Goal: Task Accomplishment & Management: Check status

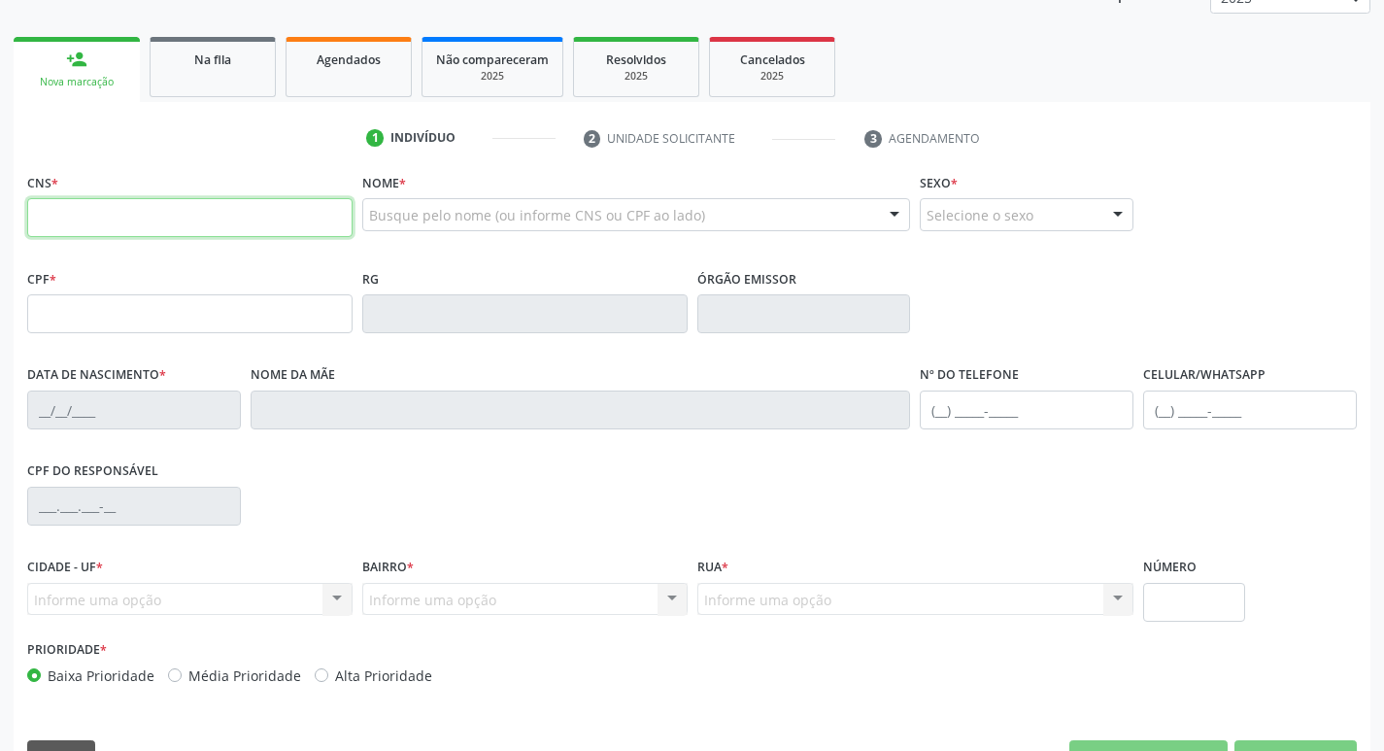
scroll to position [302, 0]
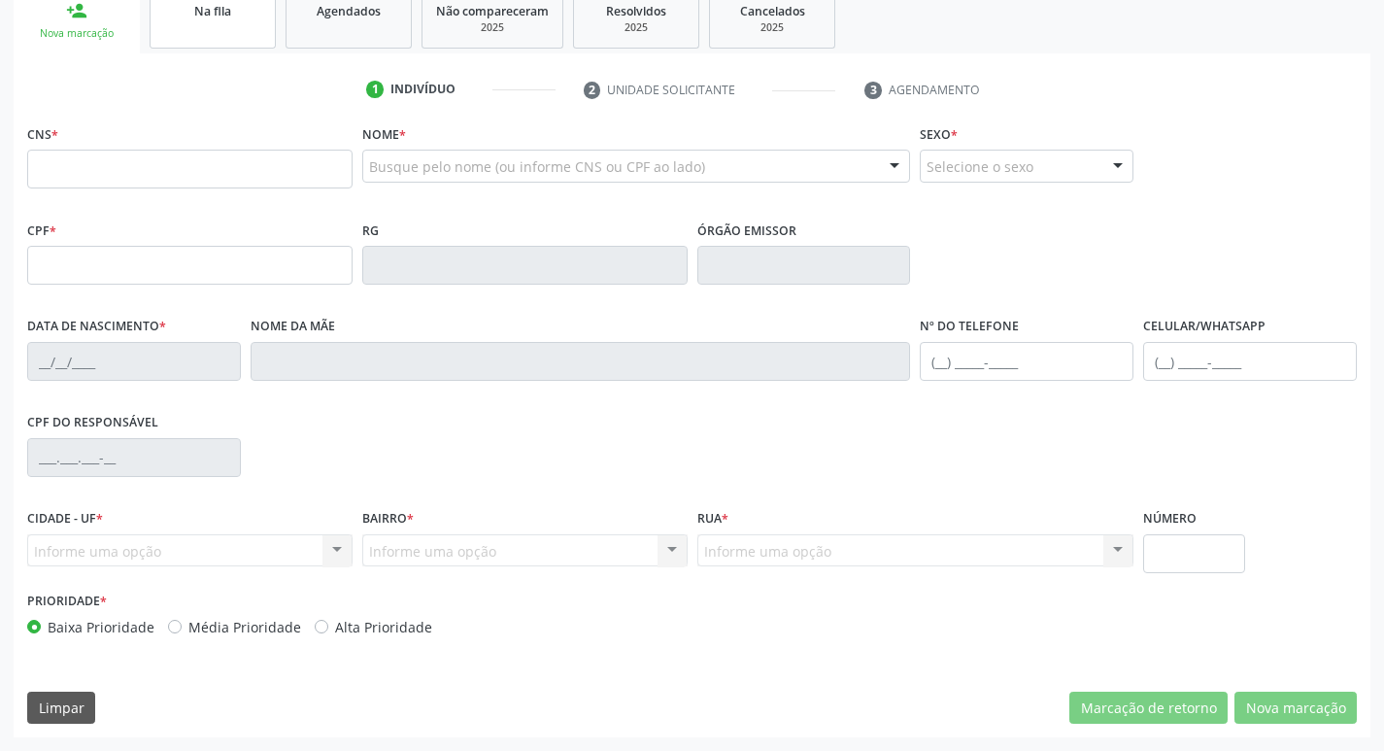
click at [171, 26] on link "Na fila" at bounding box center [213, 18] width 126 height 60
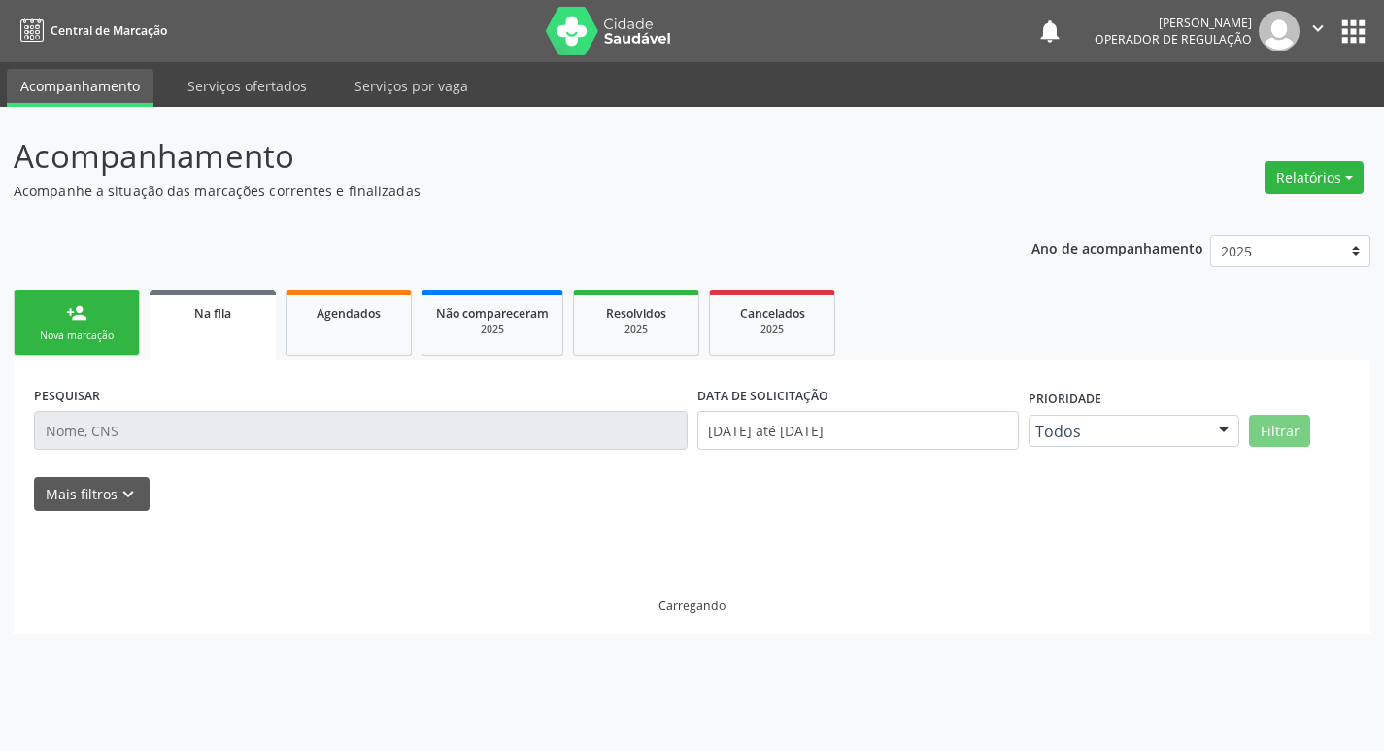
scroll to position [0, 0]
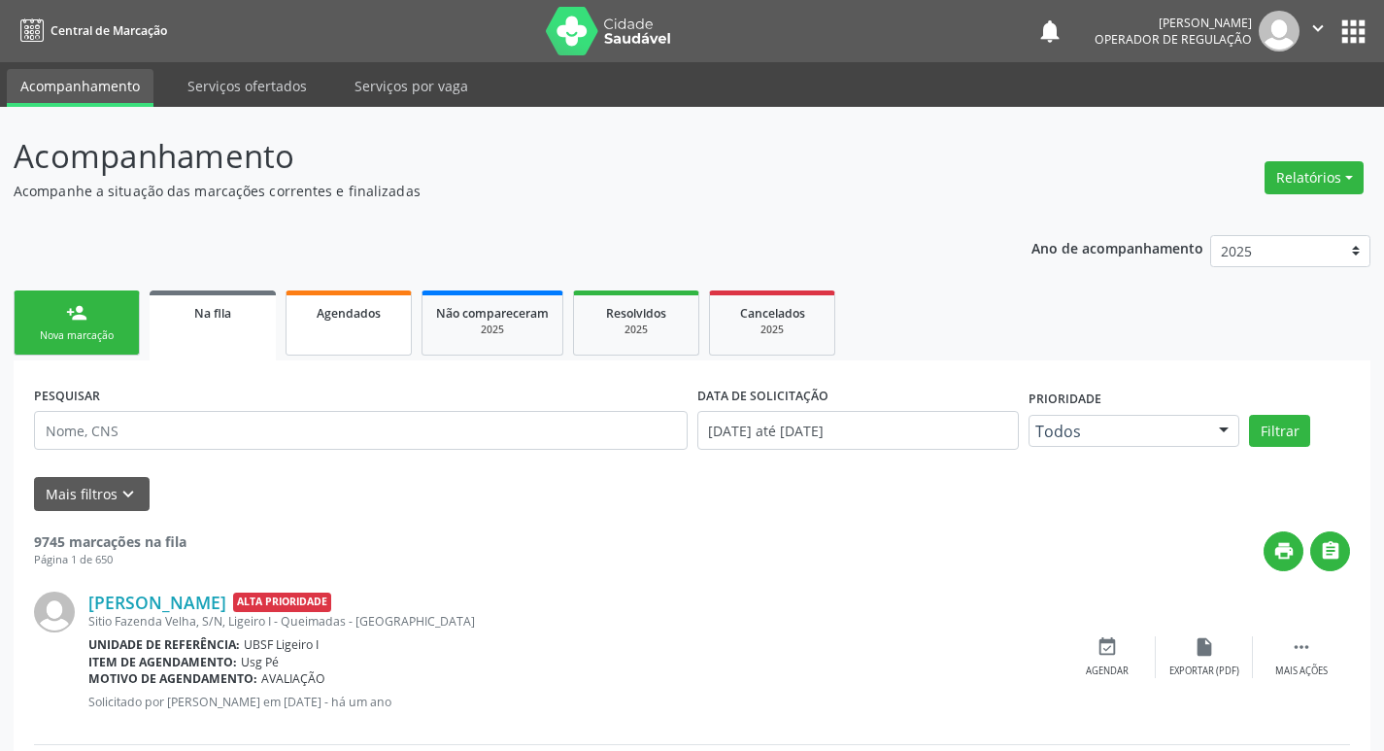
click at [401, 335] on link "Agendados" at bounding box center [349, 322] width 126 height 65
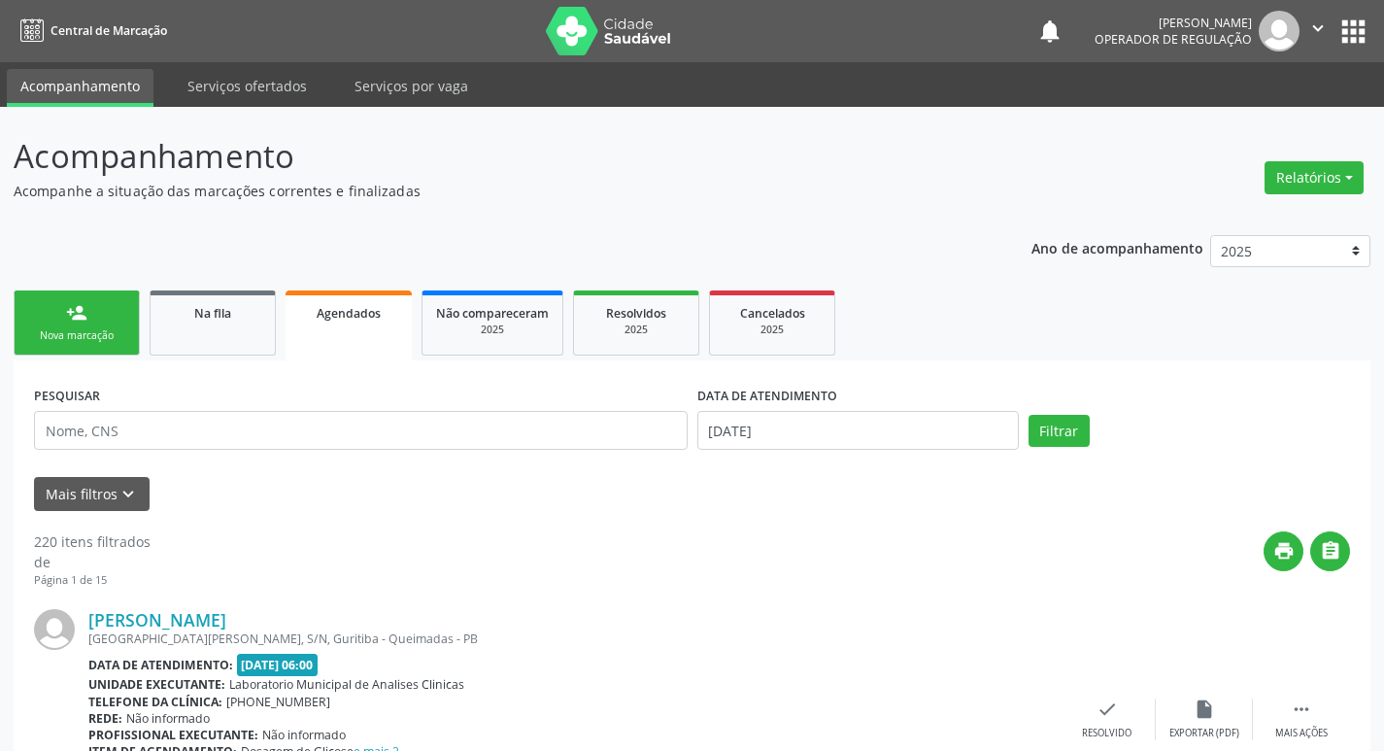
click at [342, 344] on link "Agendados" at bounding box center [349, 325] width 126 height 70
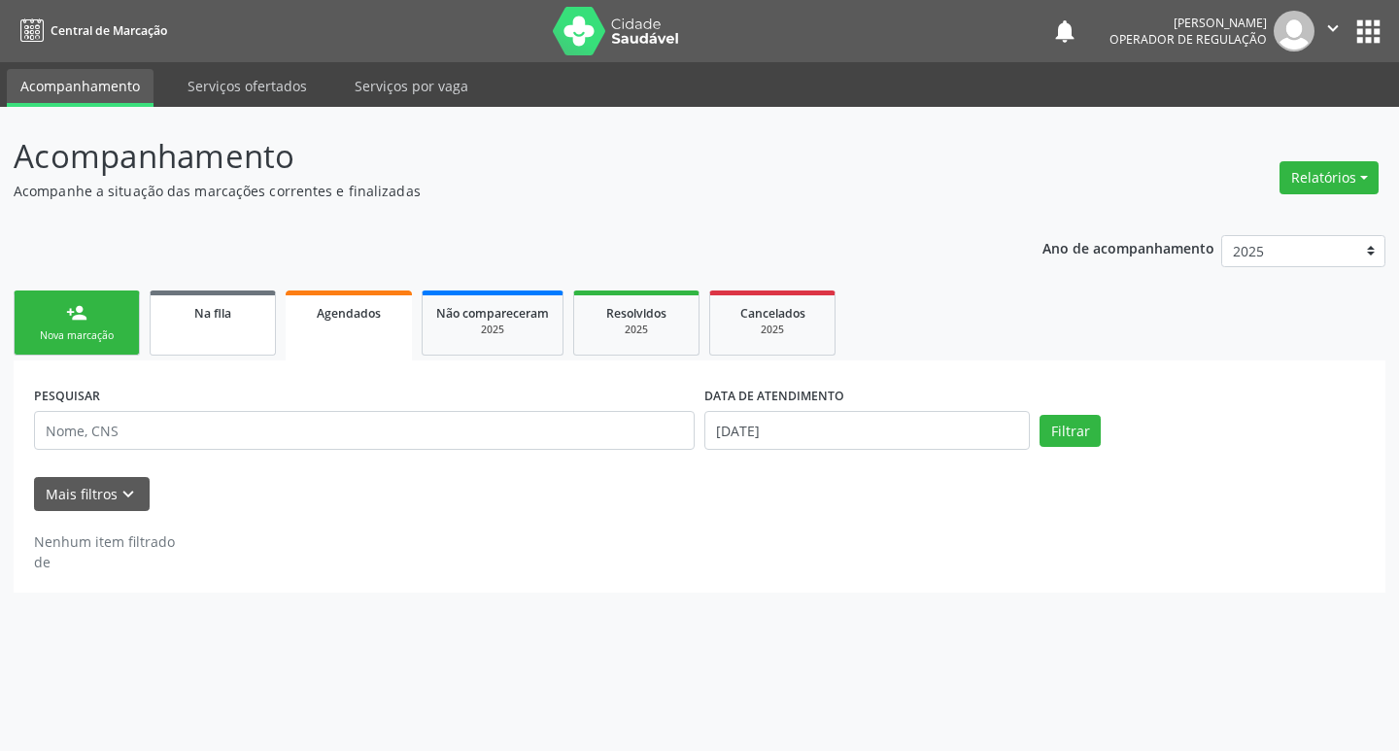
click at [183, 318] on div "Na fila" at bounding box center [212, 312] width 97 height 20
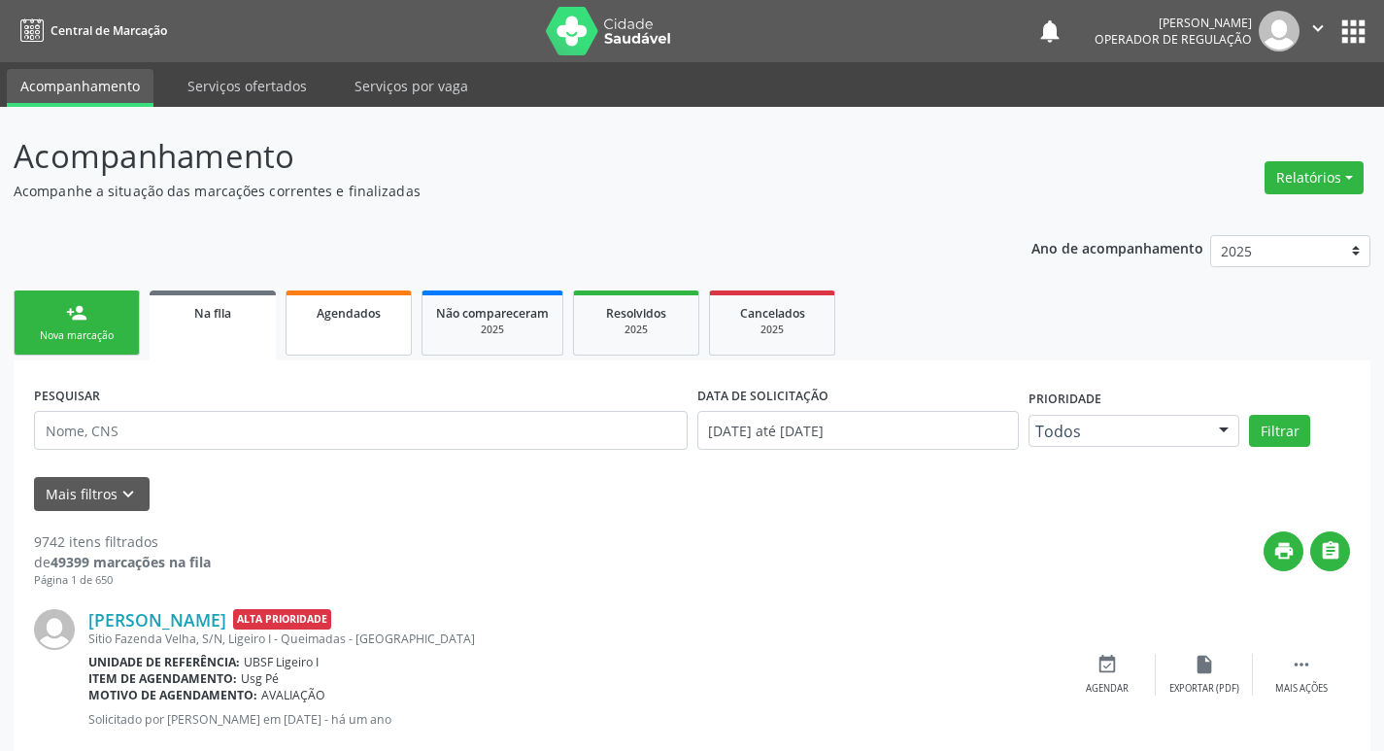
click at [374, 308] on span "Agendados" at bounding box center [349, 313] width 64 height 17
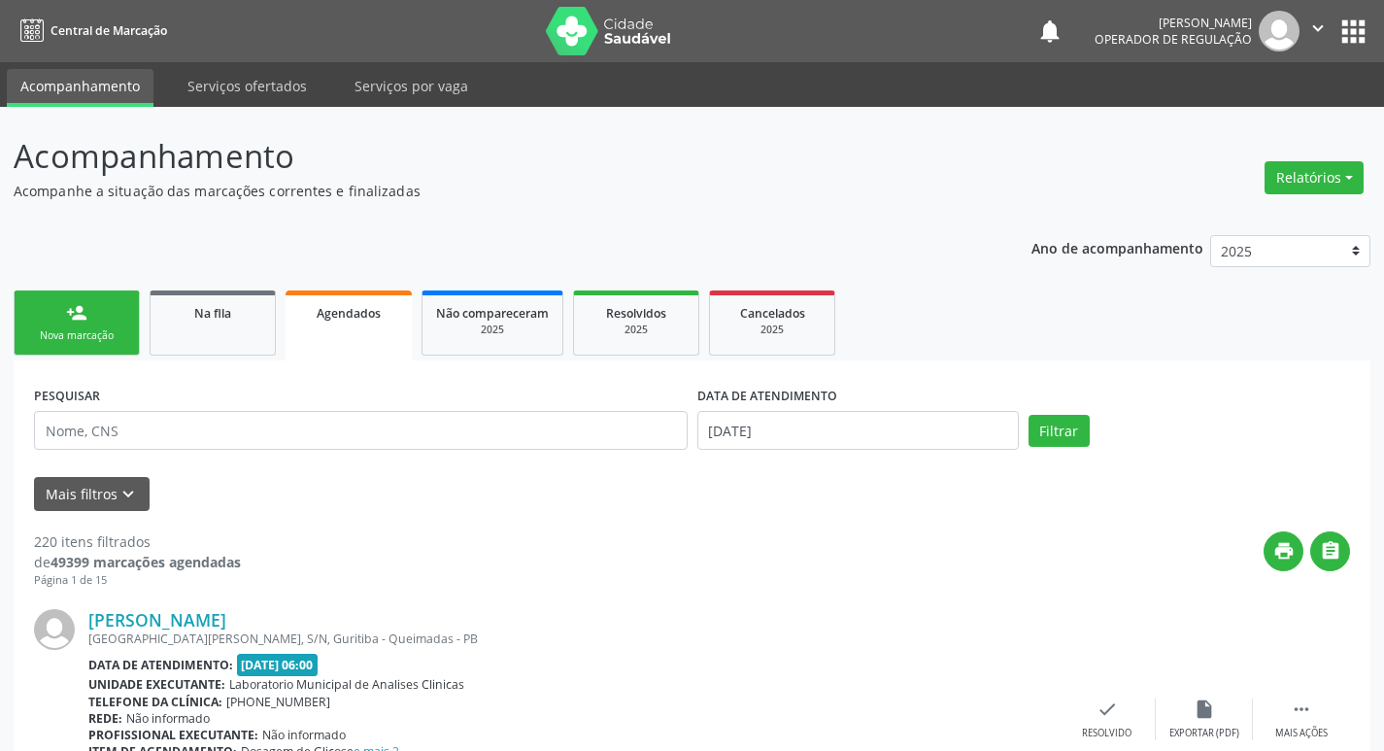
click at [90, 338] on div "Nova marcação" at bounding box center [76, 335] width 97 height 15
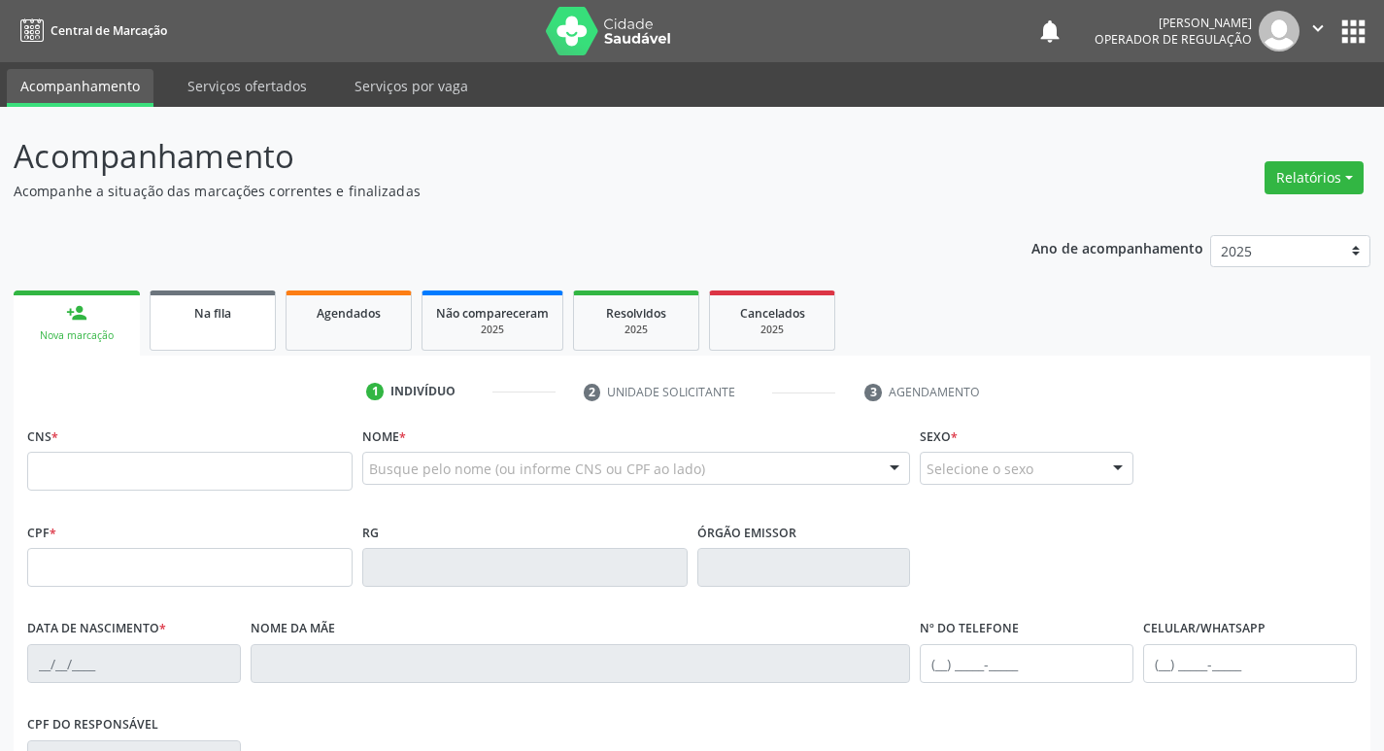
click at [255, 321] on div "Na fila" at bounding box center [212, 312] width 97 height 20
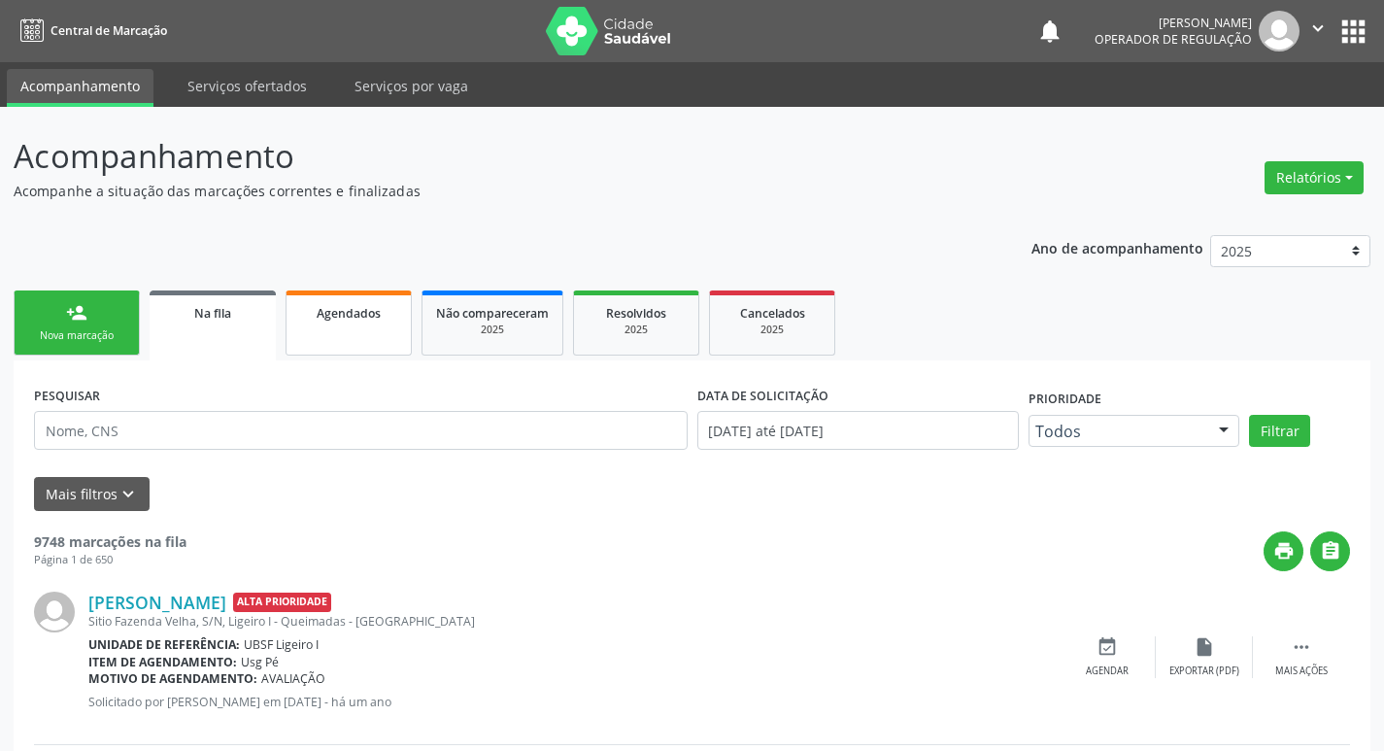
click at [336, 314] on span "Agendados" at bounding box center [349, 313] width 64 height 17
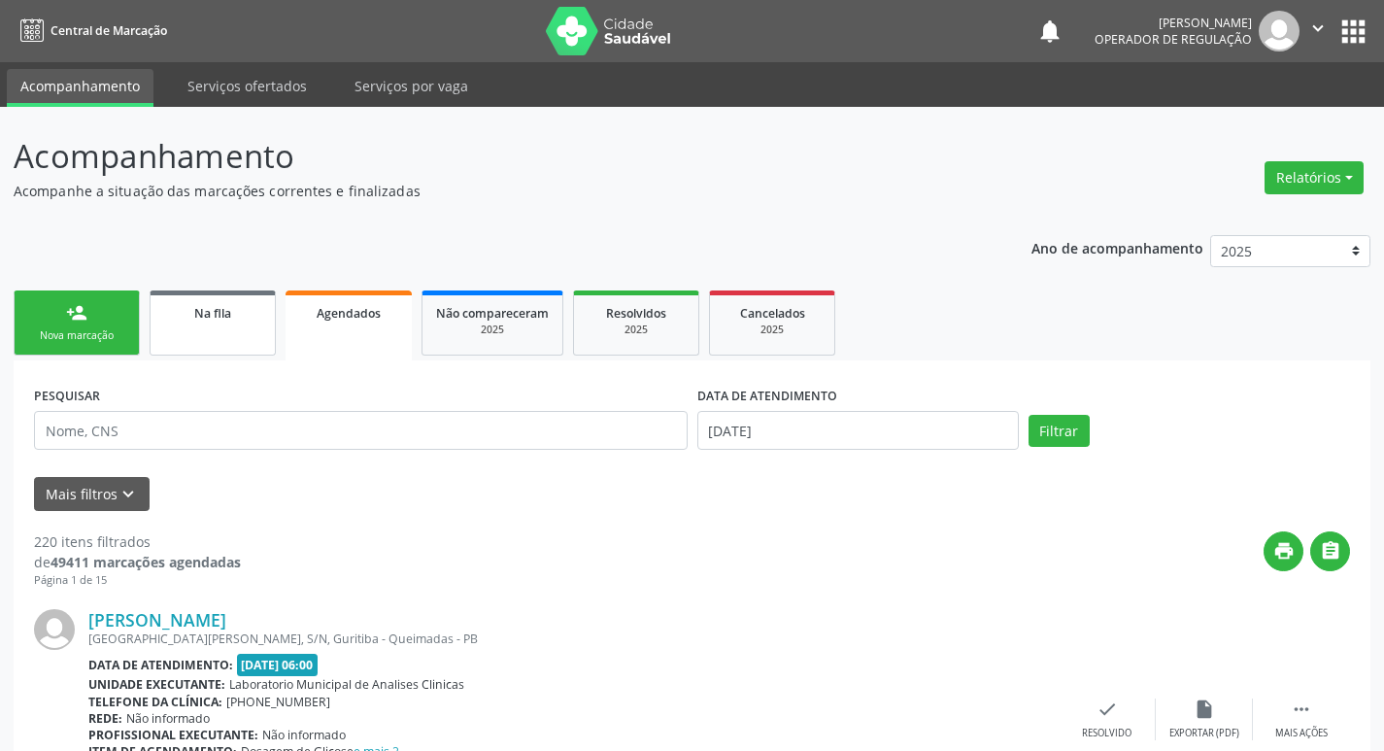
click at [191, 326] on link "Na fila" at bounding box center [213, 322] width 126 height 65
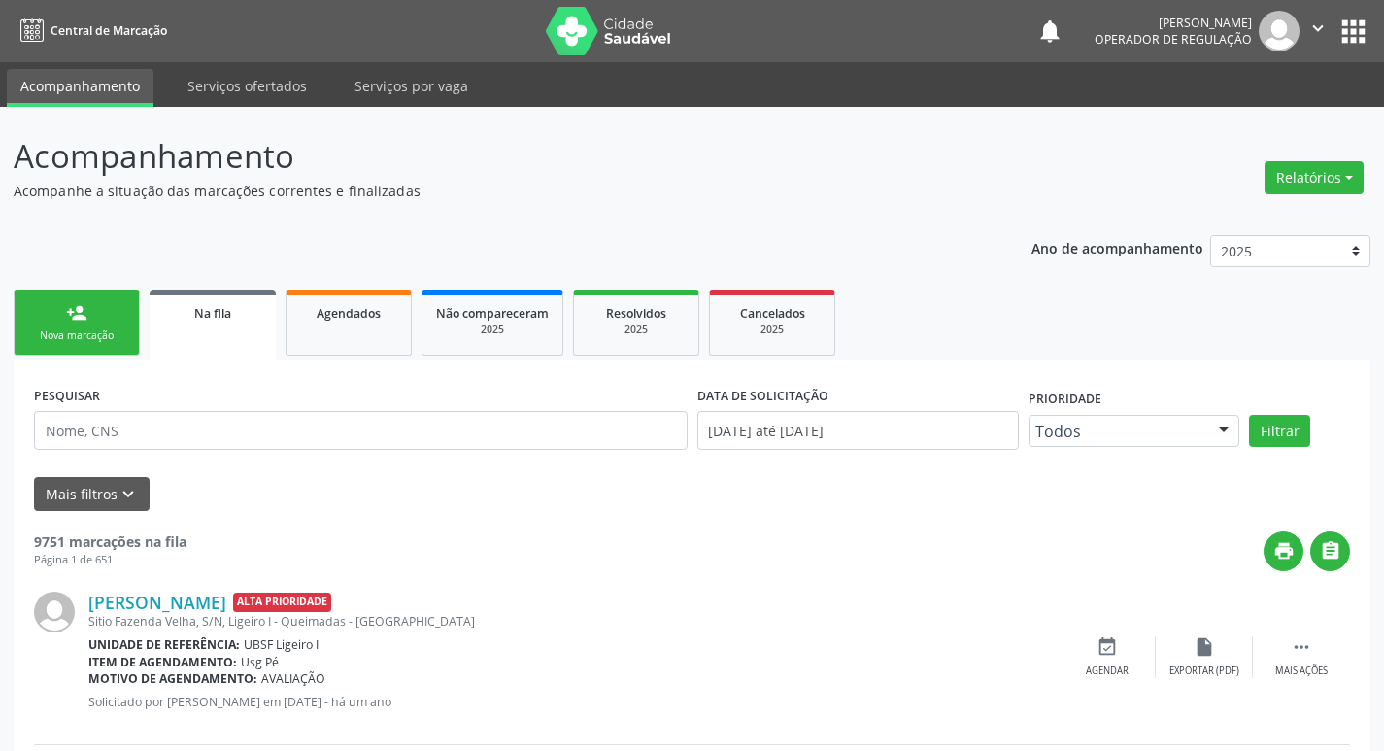
click at [359, 314] on span "Agendados" at bounding box center [349, 313] width 64 height 17
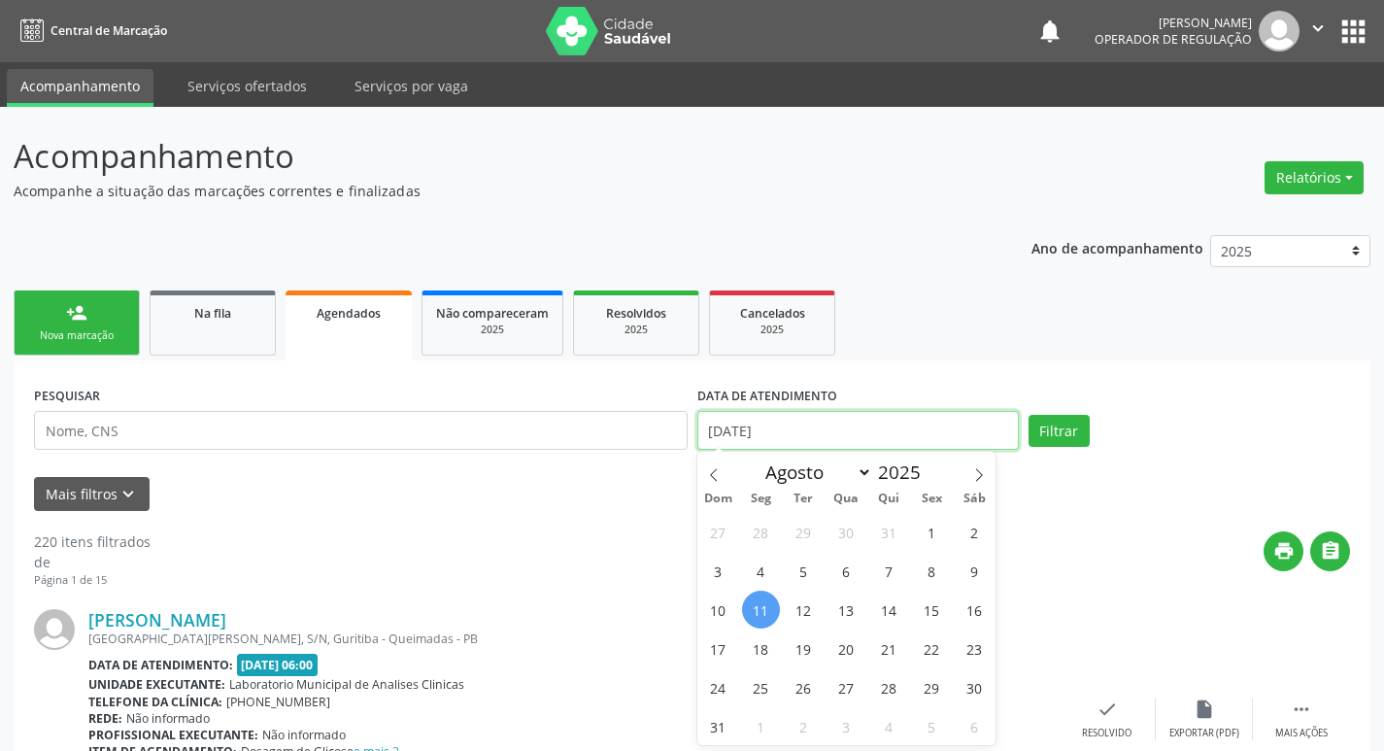
click at [925, 422] on input "[DATE]" at bounding box center [859, 430] width 322 height 39
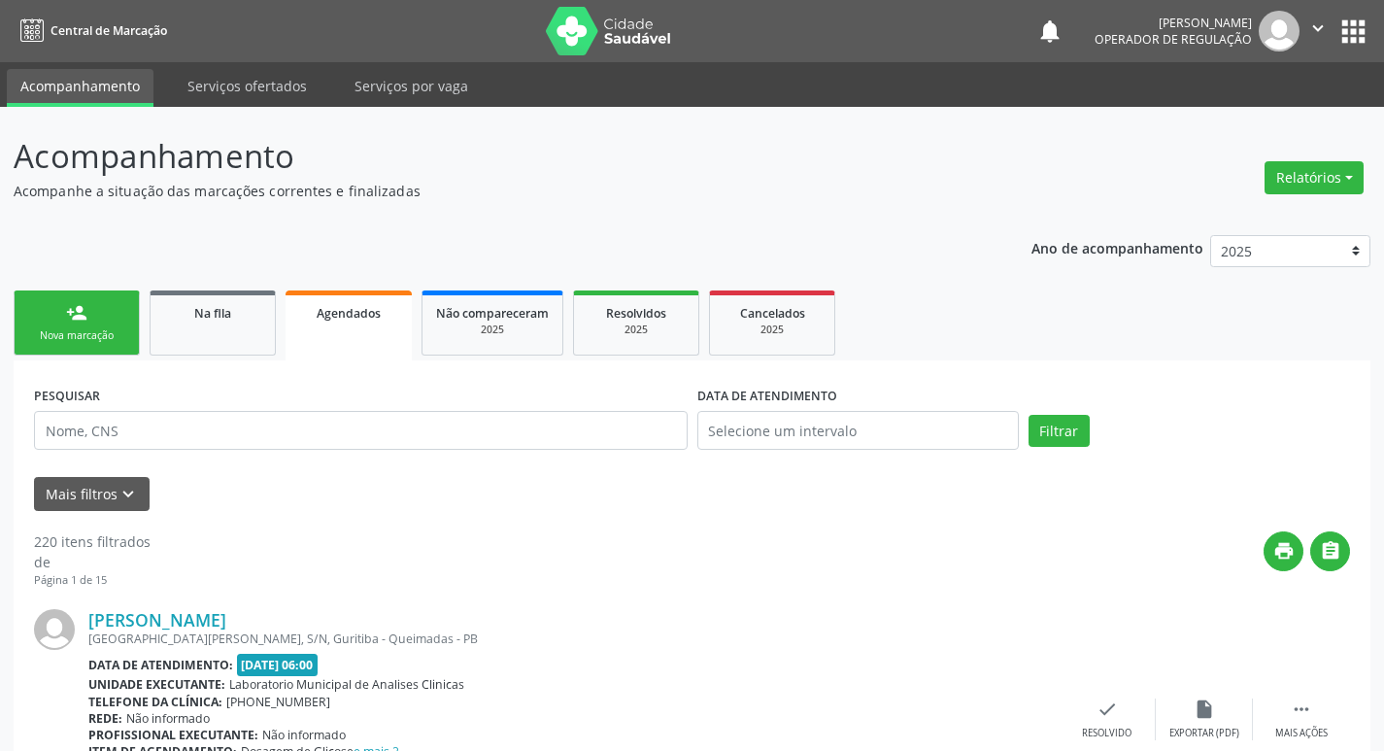
click at [141, 301] on ul "person_add Nova marcação Na fila Agendados Não compareceram 2025 Resolvidos 202…" at bounding box center [692, 323] width 1357 height 75
click at [107, 319] on link "person_add Nova marcação" at bounding box center [77, 322] width 126 height 65
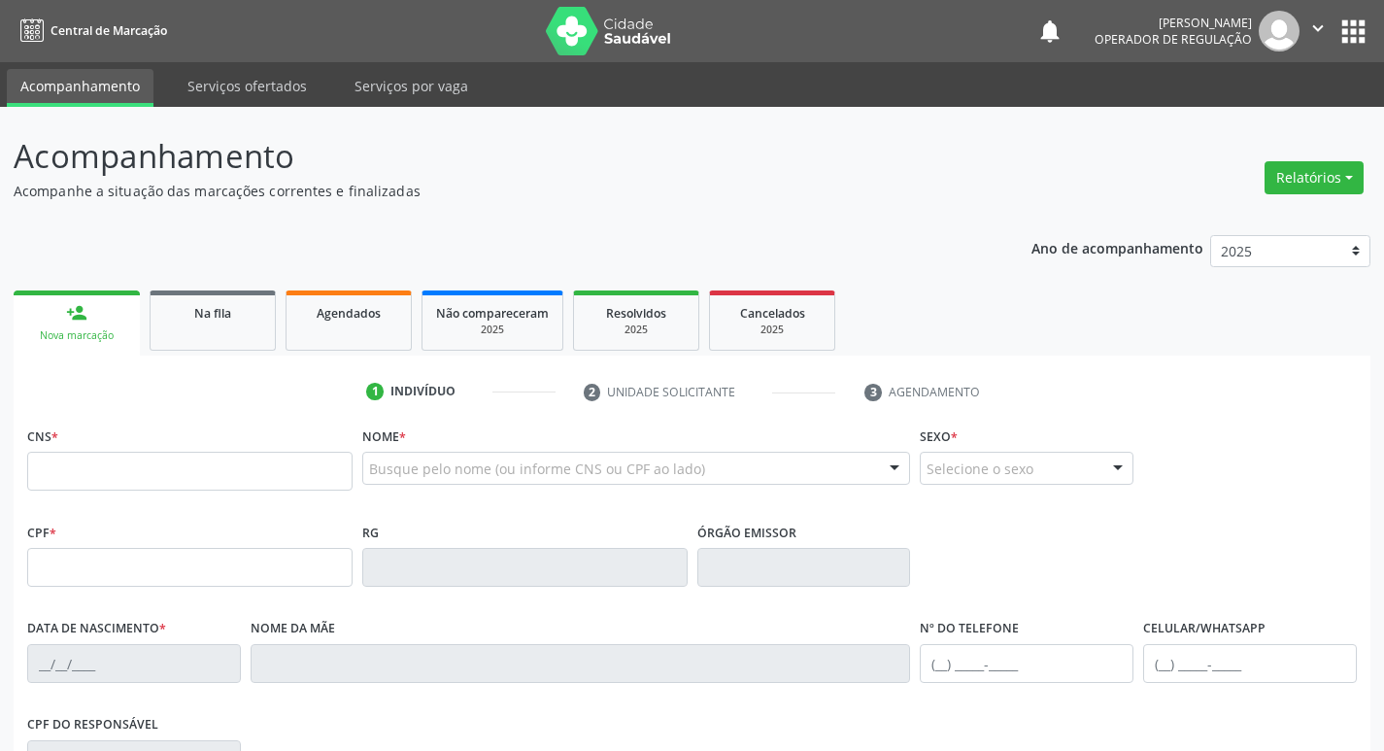
click at [253, 276] on div "Ano de acompanhamento 2025 2024 2023 2022 2021 person_add Nova marcação Na fila…" at bounding box center [692, 631] width 1357 height 819
click at [256, 298] on link "Na fila" at bounding box center [213, 320] width 126 height 60
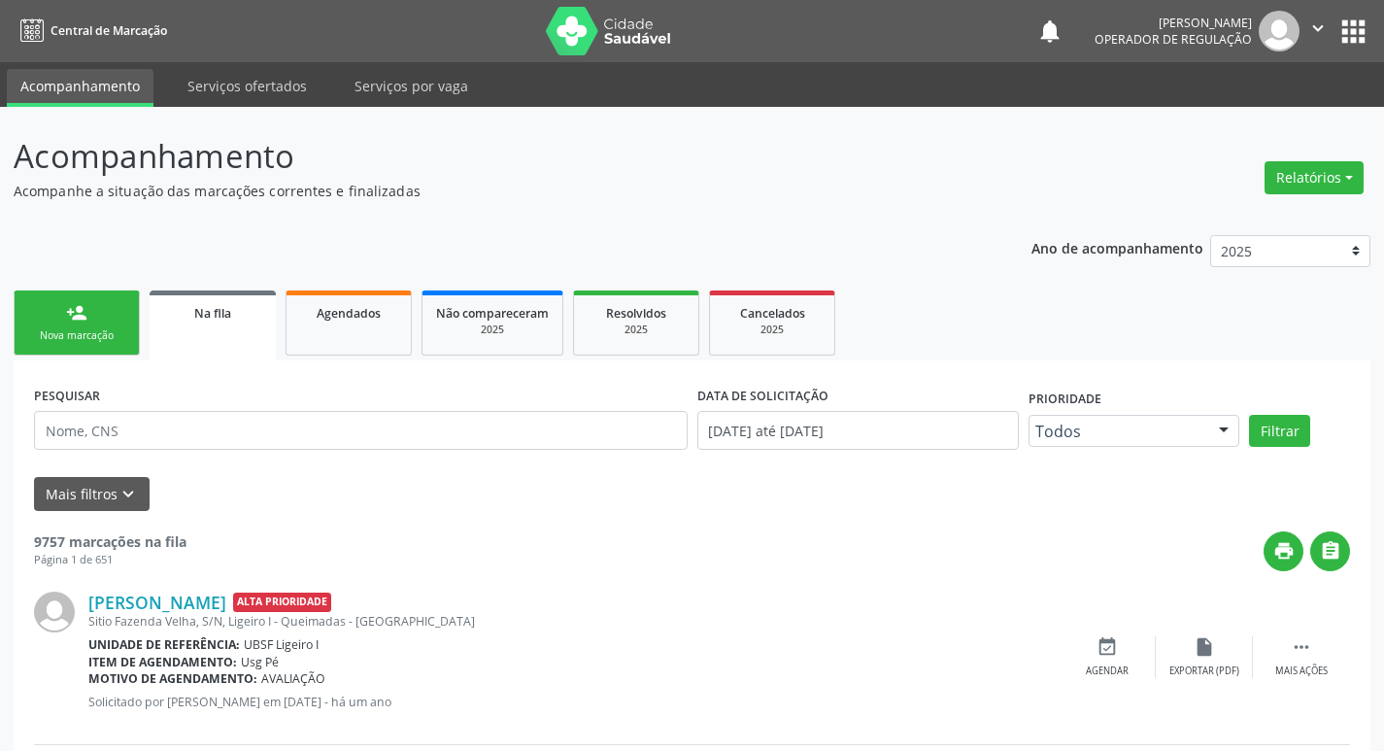
click at [198, 317] on span "Na fila" at bounding box center [212, 313] width 37 height 17
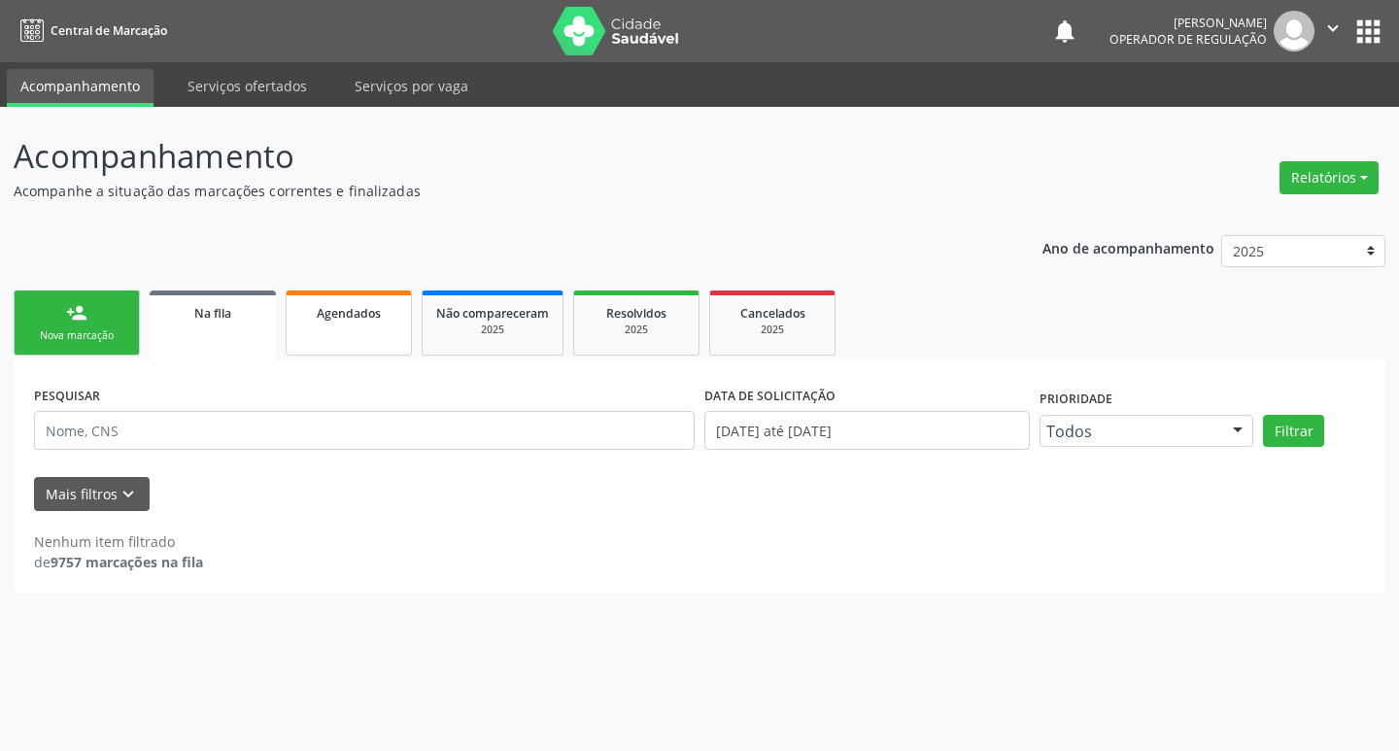
click at [349, 307] on span "Agendados" at bounding box center [349, 313] width 64 height 17
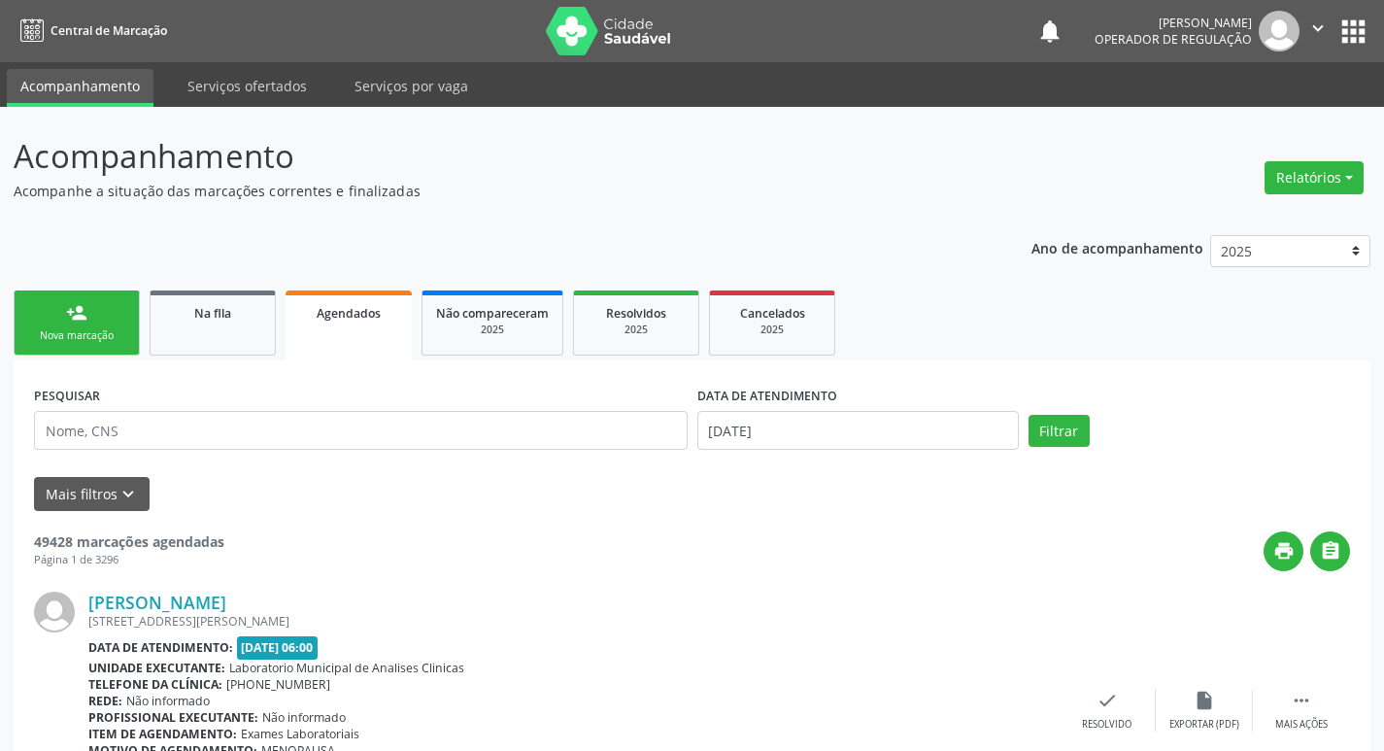
click at [246, 292] on link "Na fila" at bounding box center [213, 322] width 126 height 65
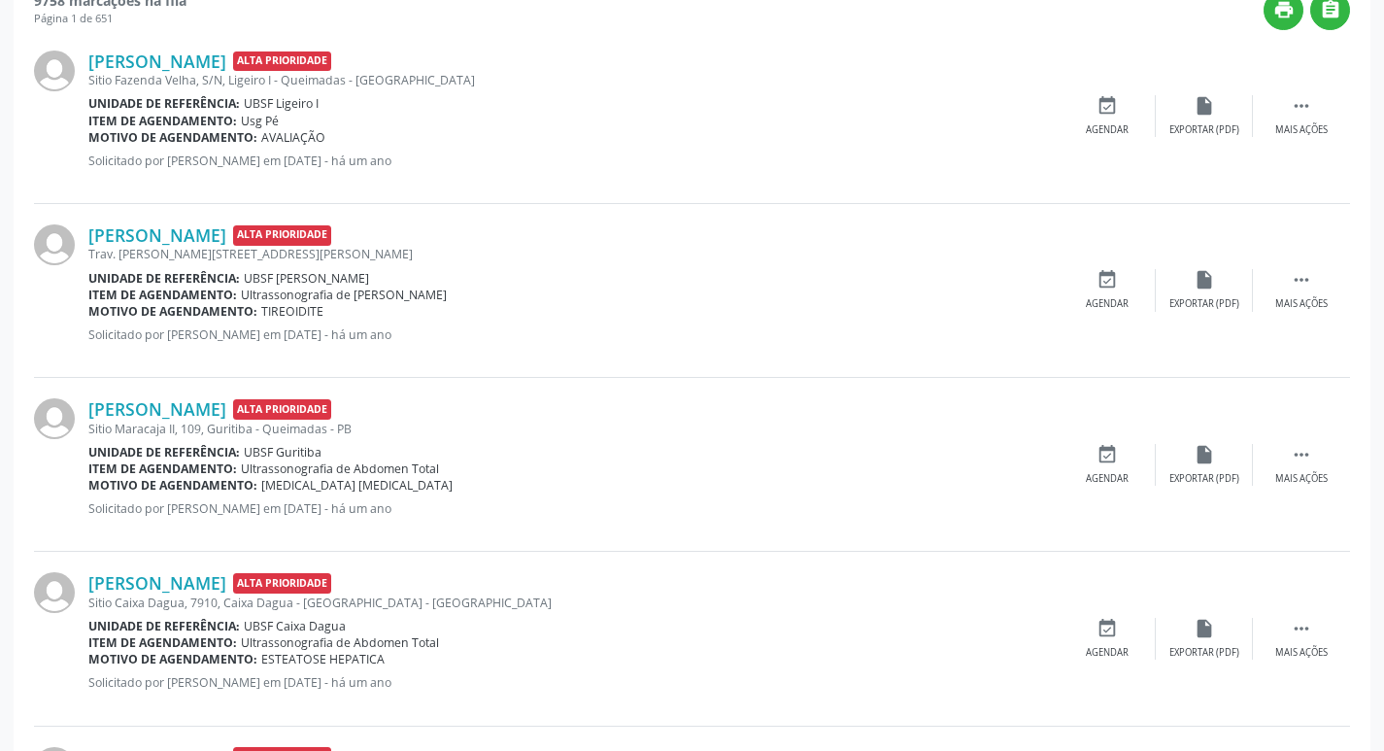
scroll to position [97, 0]
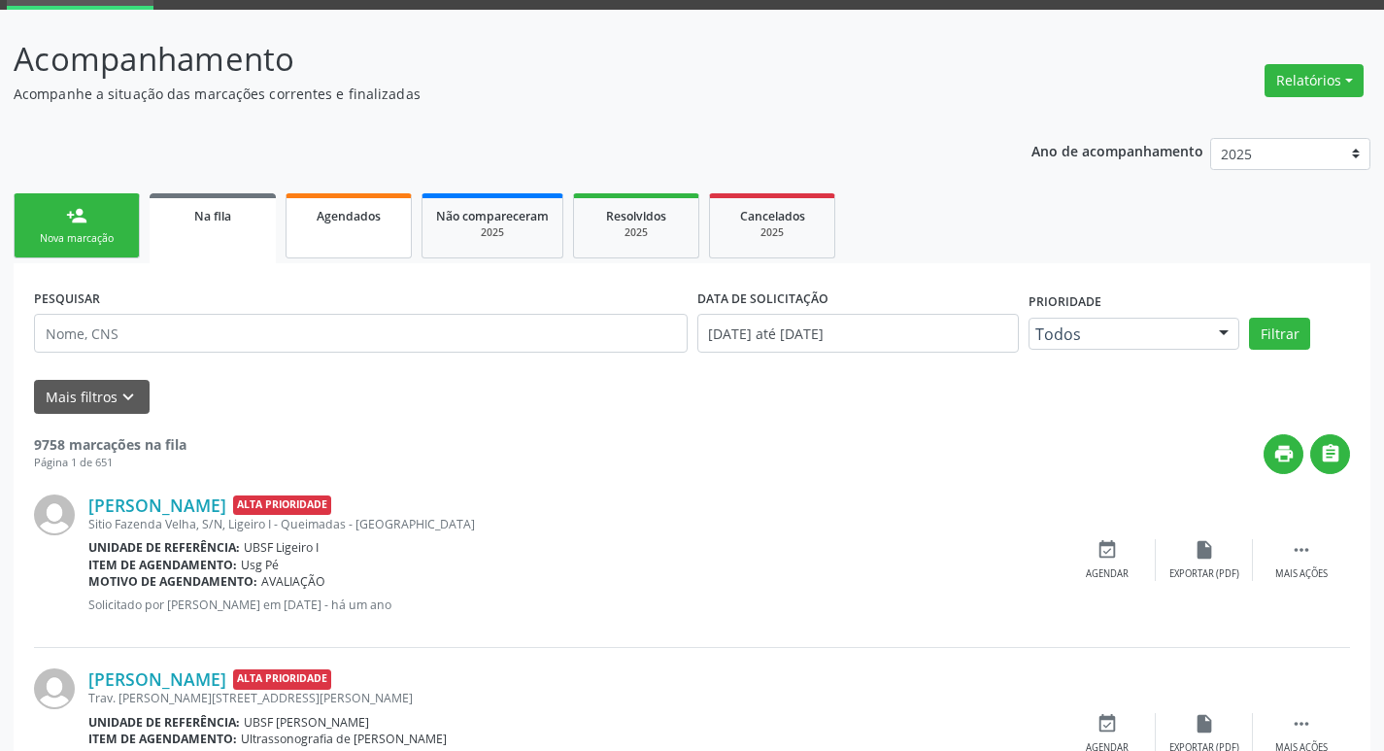
click at [344, 221] on span "Agendados" at bounding box center [349, 216] width 64 height 17
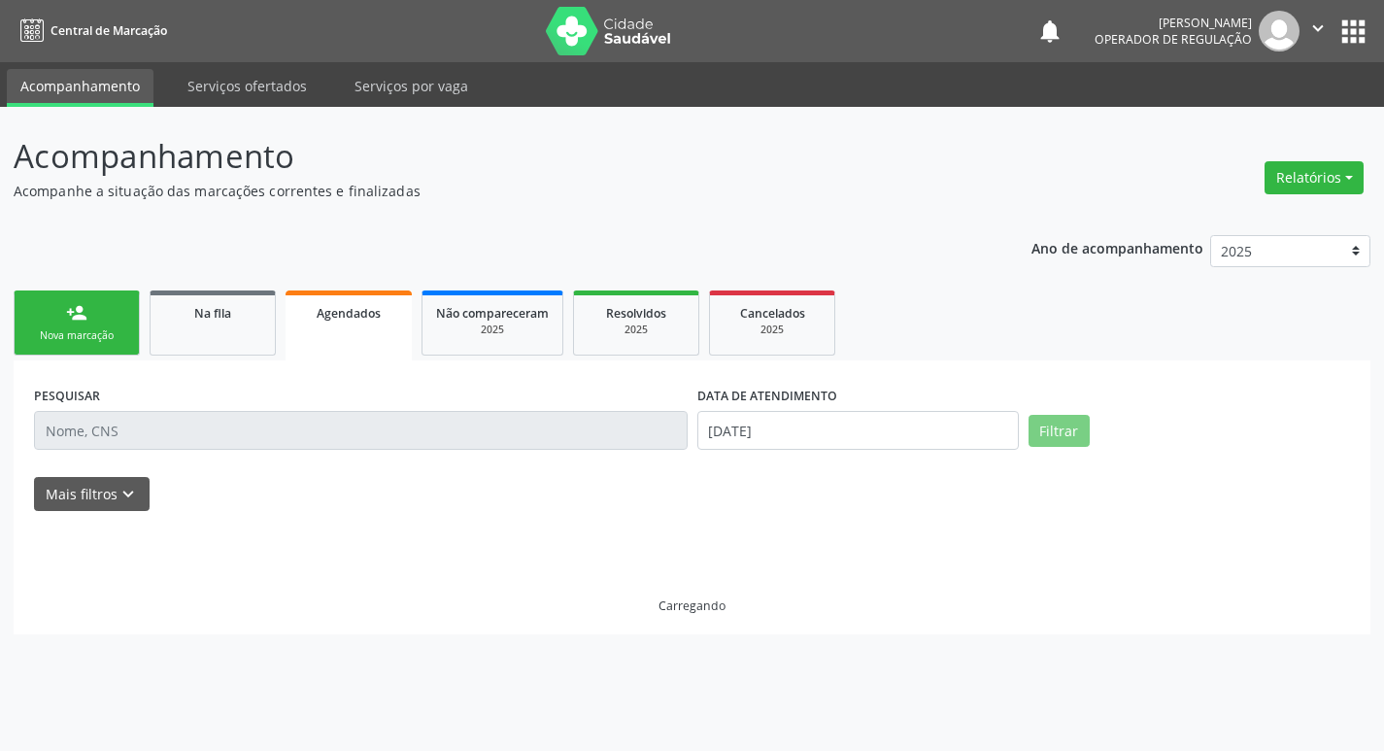
scroll to position [0, 0]
click at [438, 212] on div "Acompanhamento Acompanhe a situação das marcações correntes e finalizadas Relat…" at bounding box center [700, 383] width 1372 height 502
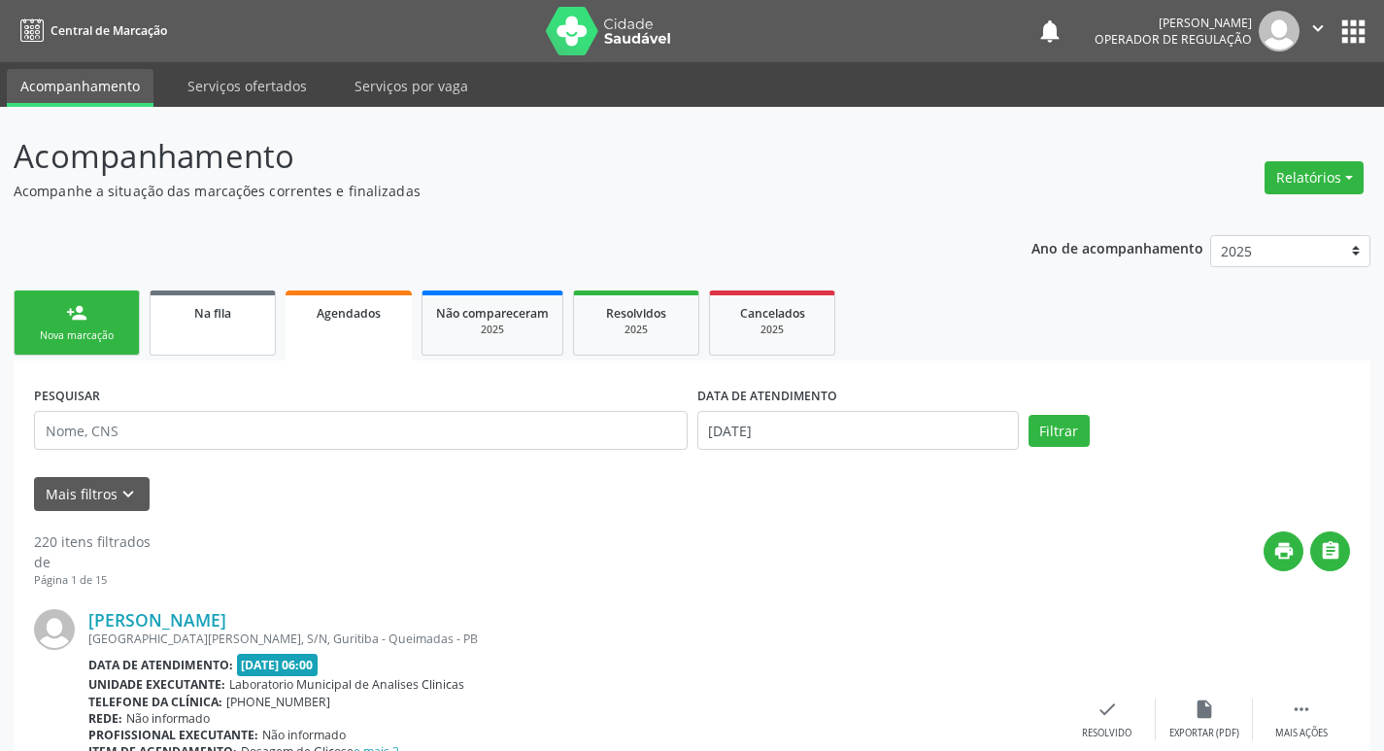
click at [188, 305] on div "Na fila" at bounding box center [212, 312] width 97 height 20
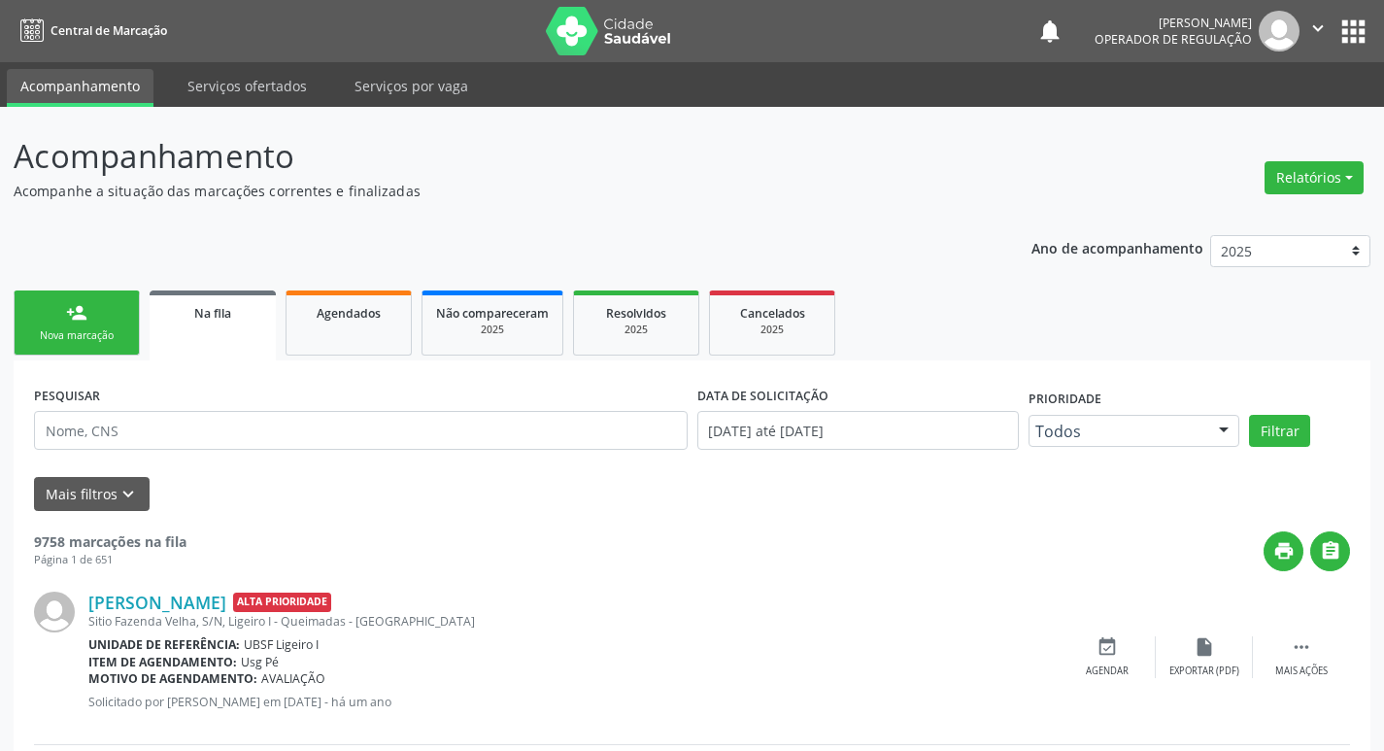
click at [1368, 28] on button "apps" at bounding box center [1354, 32] width 34 height 34
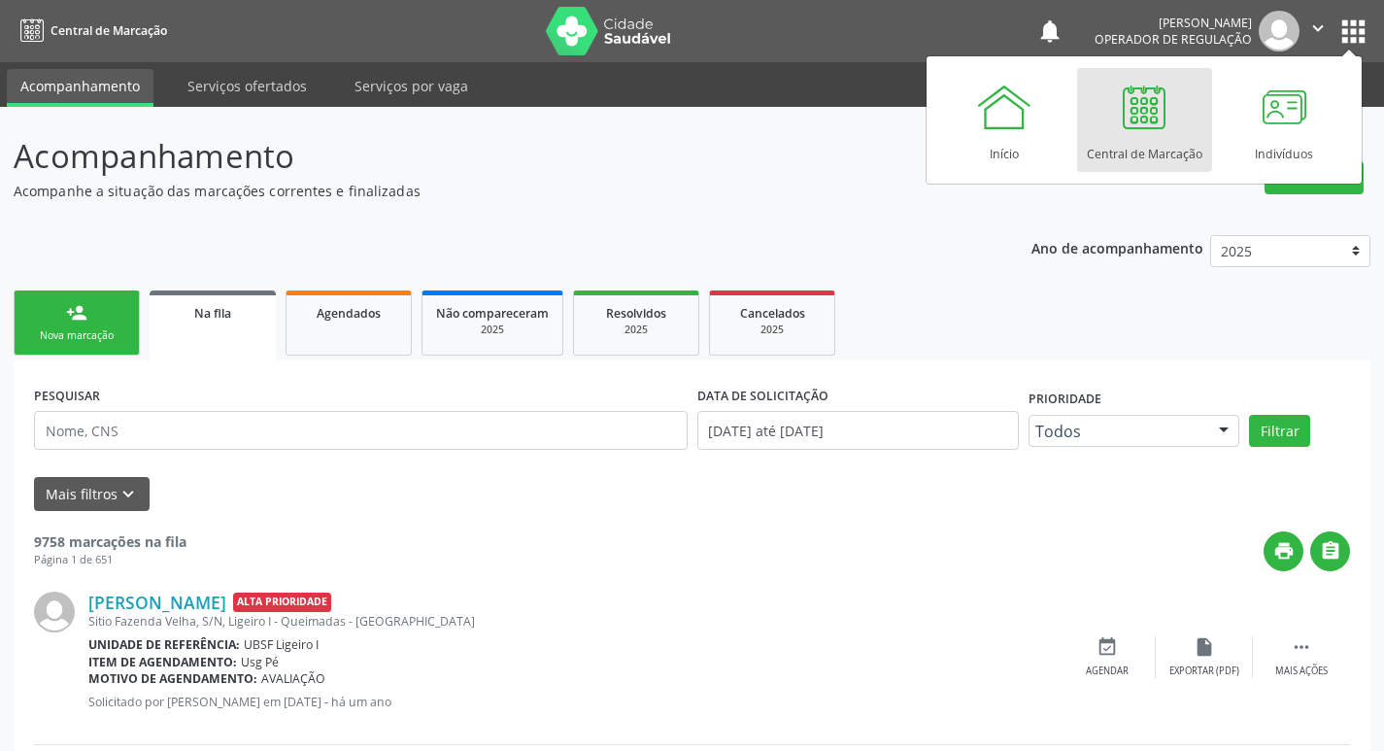
click at [1112, 113] on link "Central de Marcação" at bounding box center [1144, 120] width 135 height 104
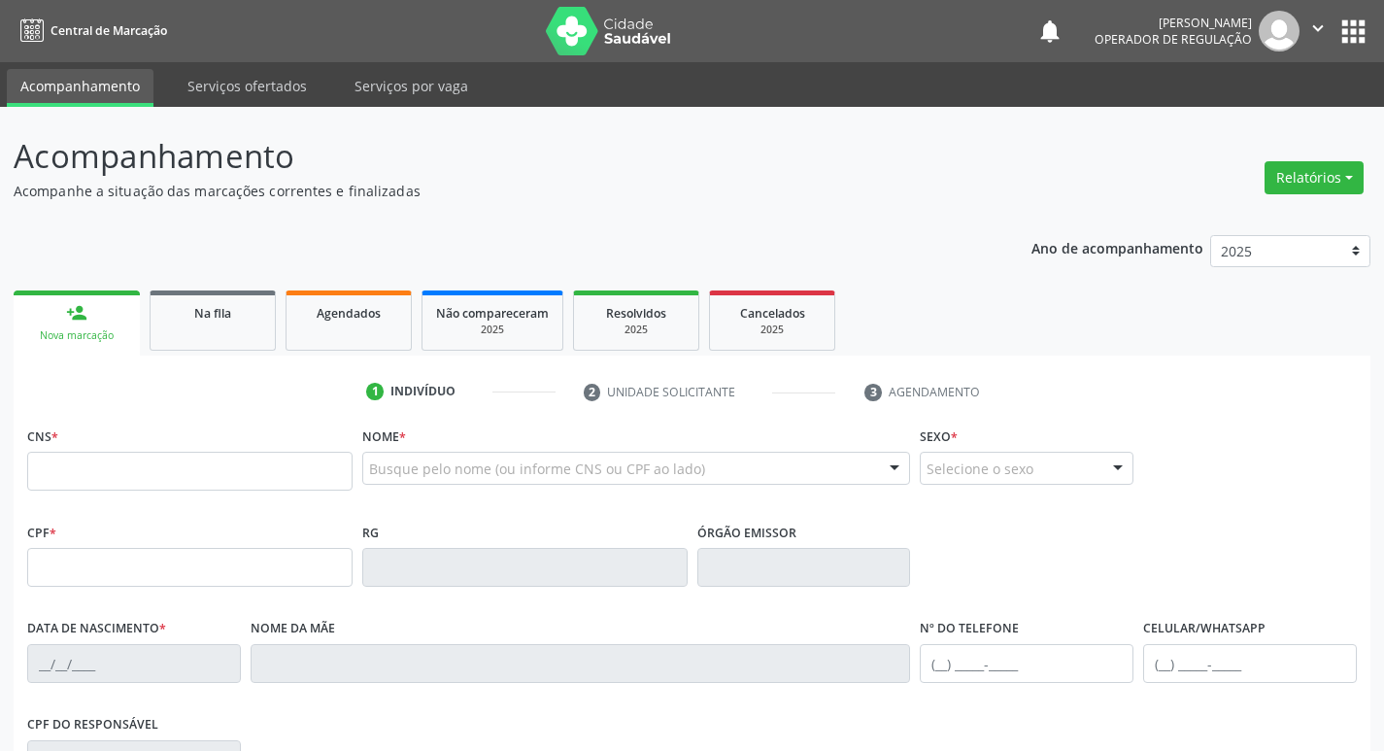
click at [201, 297] on link "Na fila" at bounding box center [213, 320] width 126 height 60
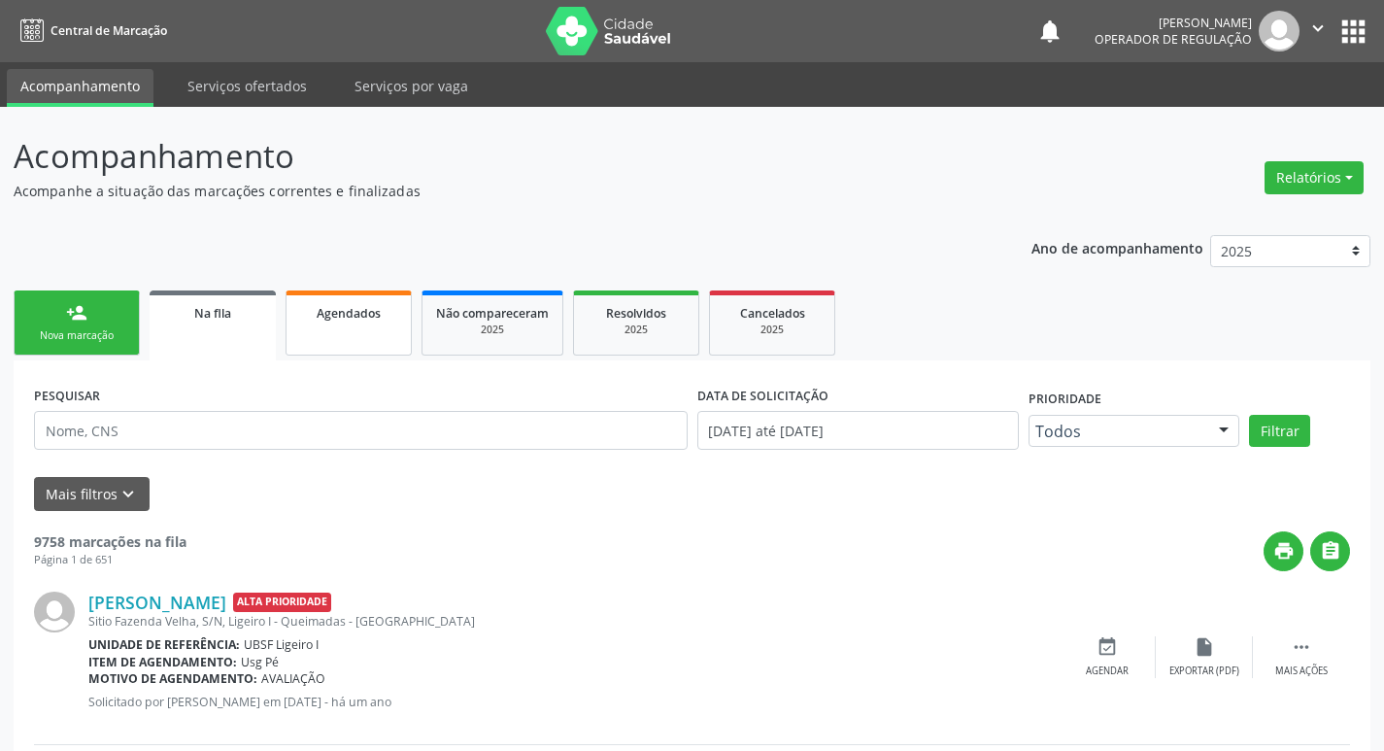
click at [358, 330] on link "Agendados" at bounding box center [349, 322] width 126 height 65
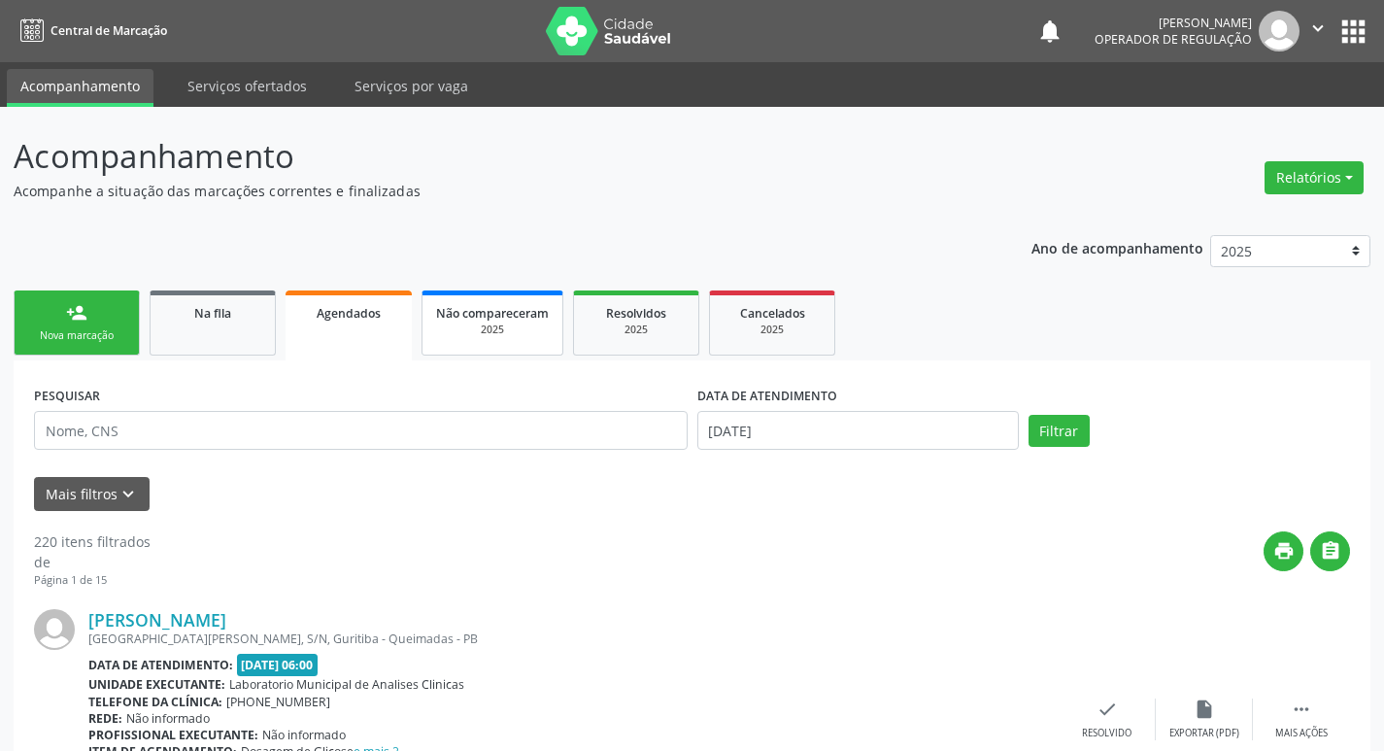
click at [516, 318] on span "Não compareceram" at bounding box center [492, 313] width 113 height 17
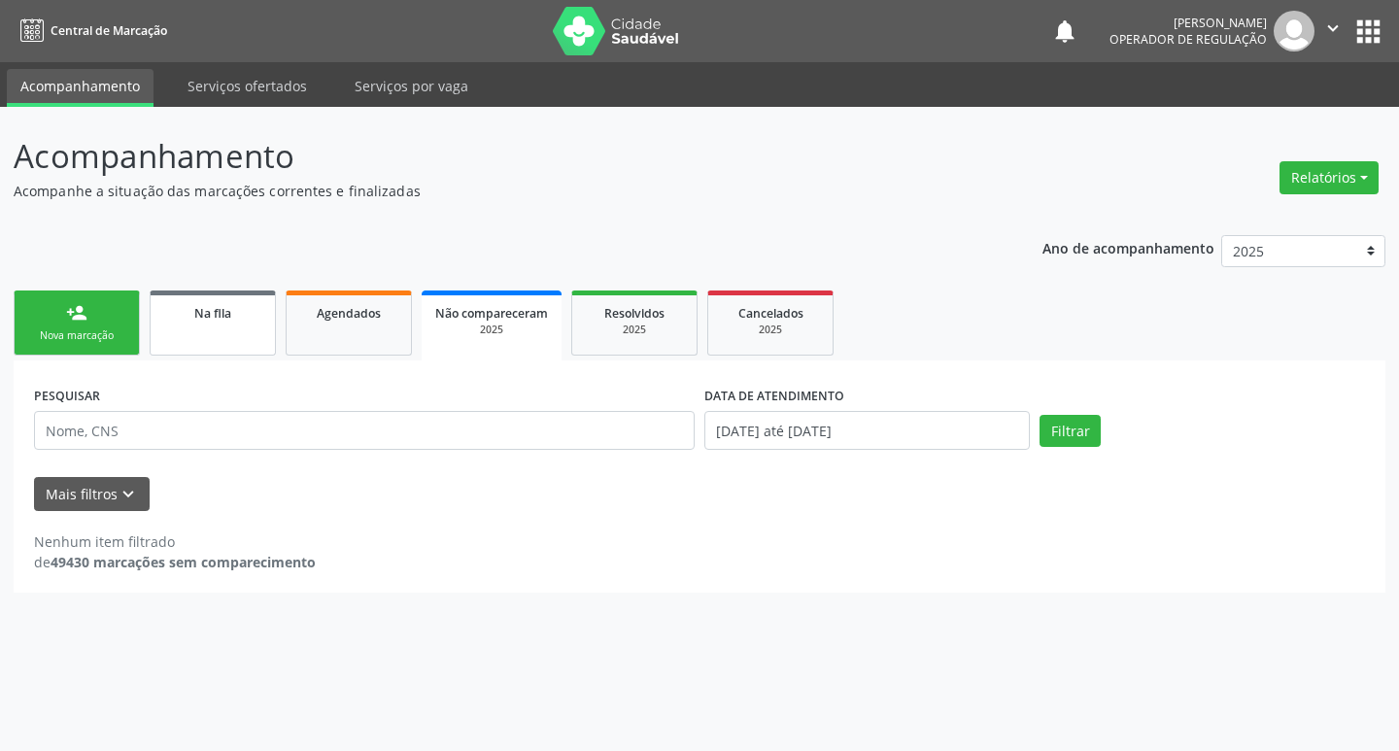
click at [190, 317] on div "Na fila" at bounding box center [212, 312] width 97 height 20
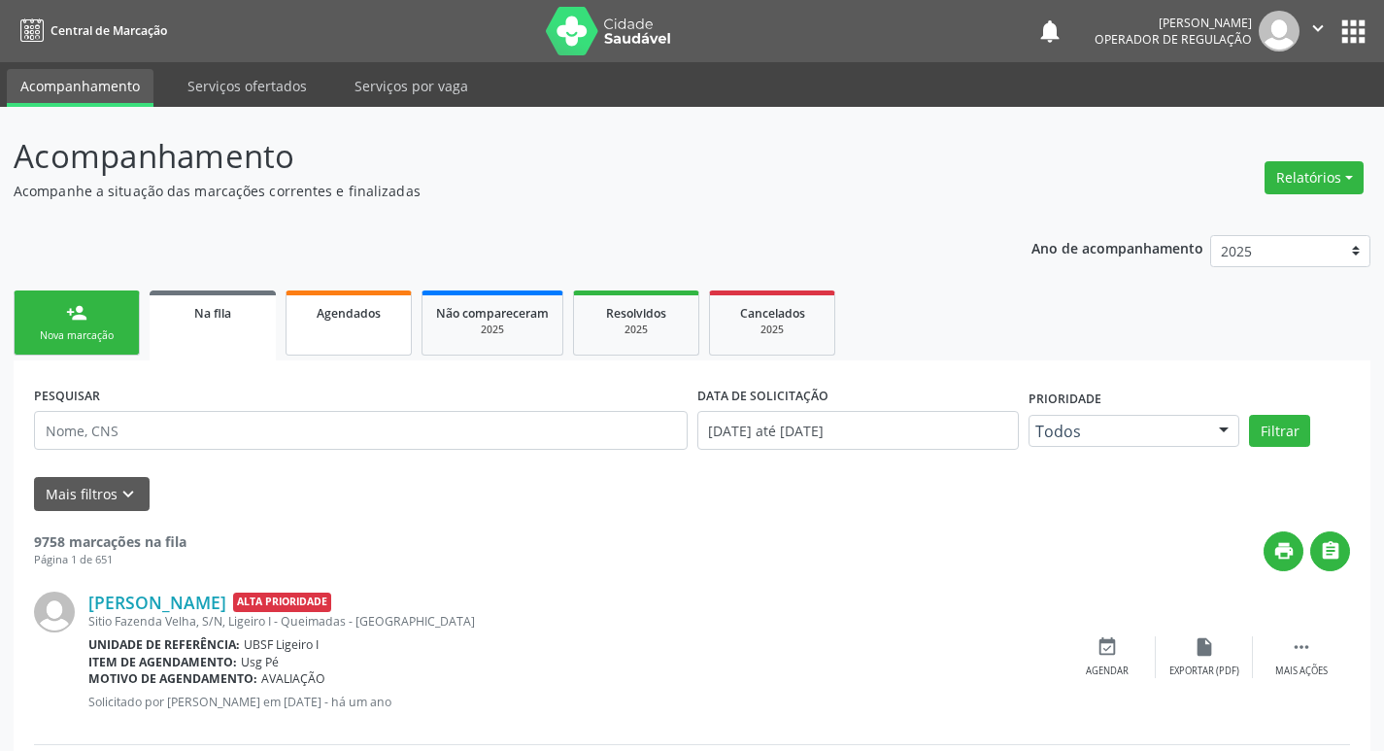
click at [312, 347] on link "Agendados" at bounding box center [349, 322] width 126 height 65
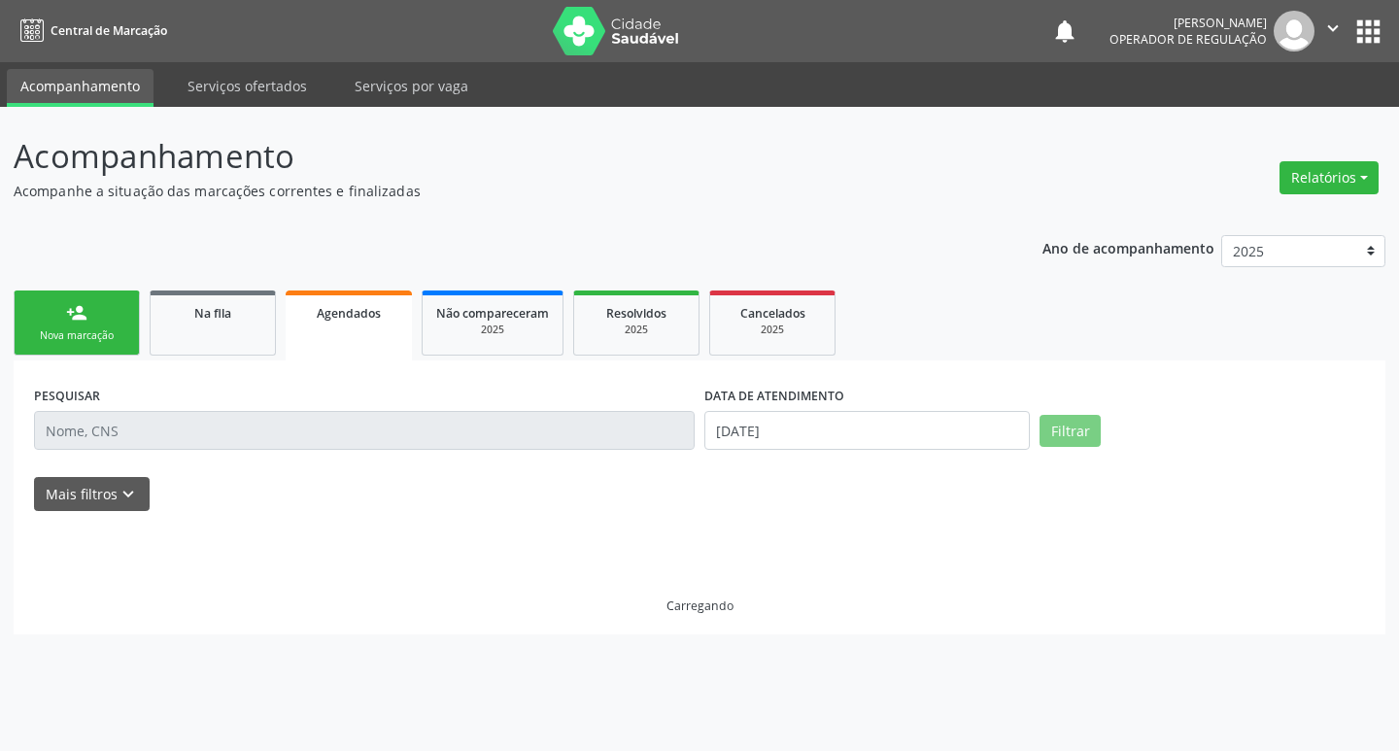
click at [46, 335] on div "Nova marcação" at bounding box center [76, 335] width 97 height 15
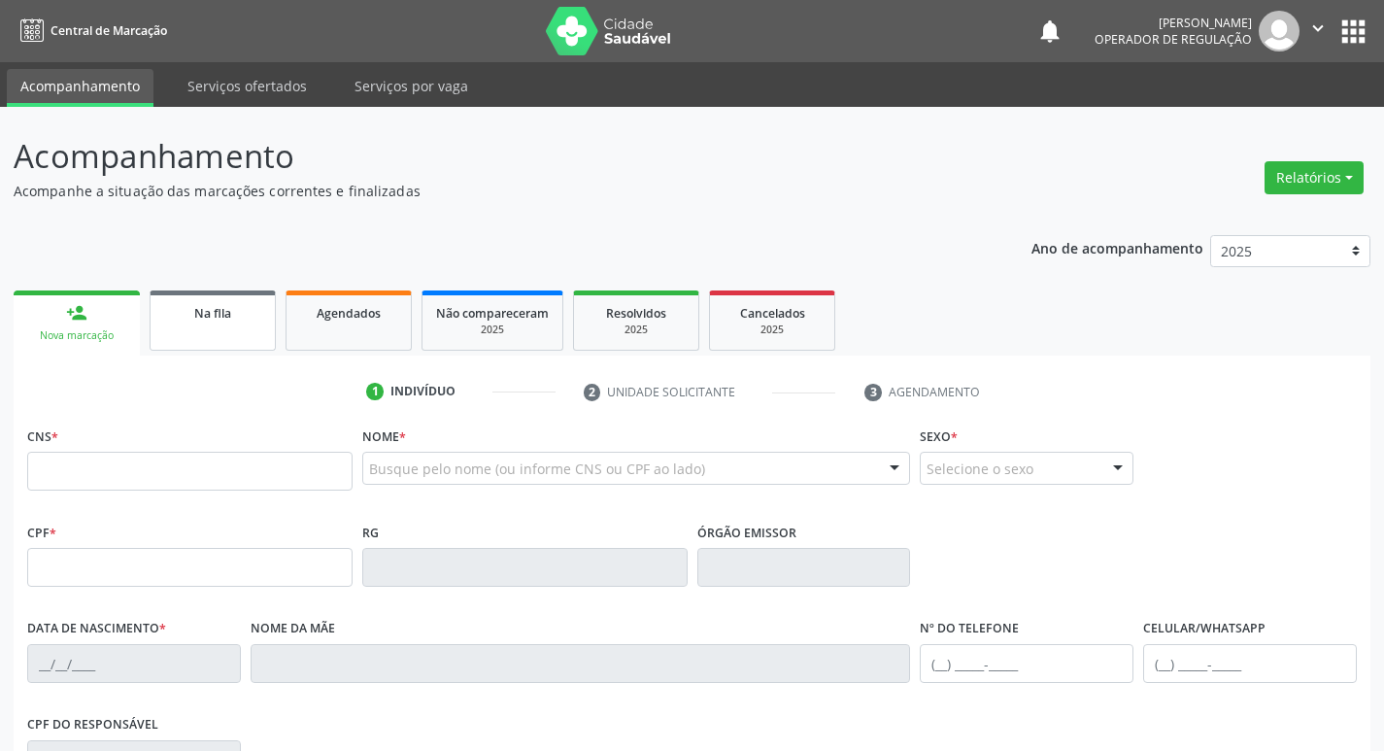
click at [227, 307] on span "Na fila" at bounding box center [212, 313] width 37 height 17
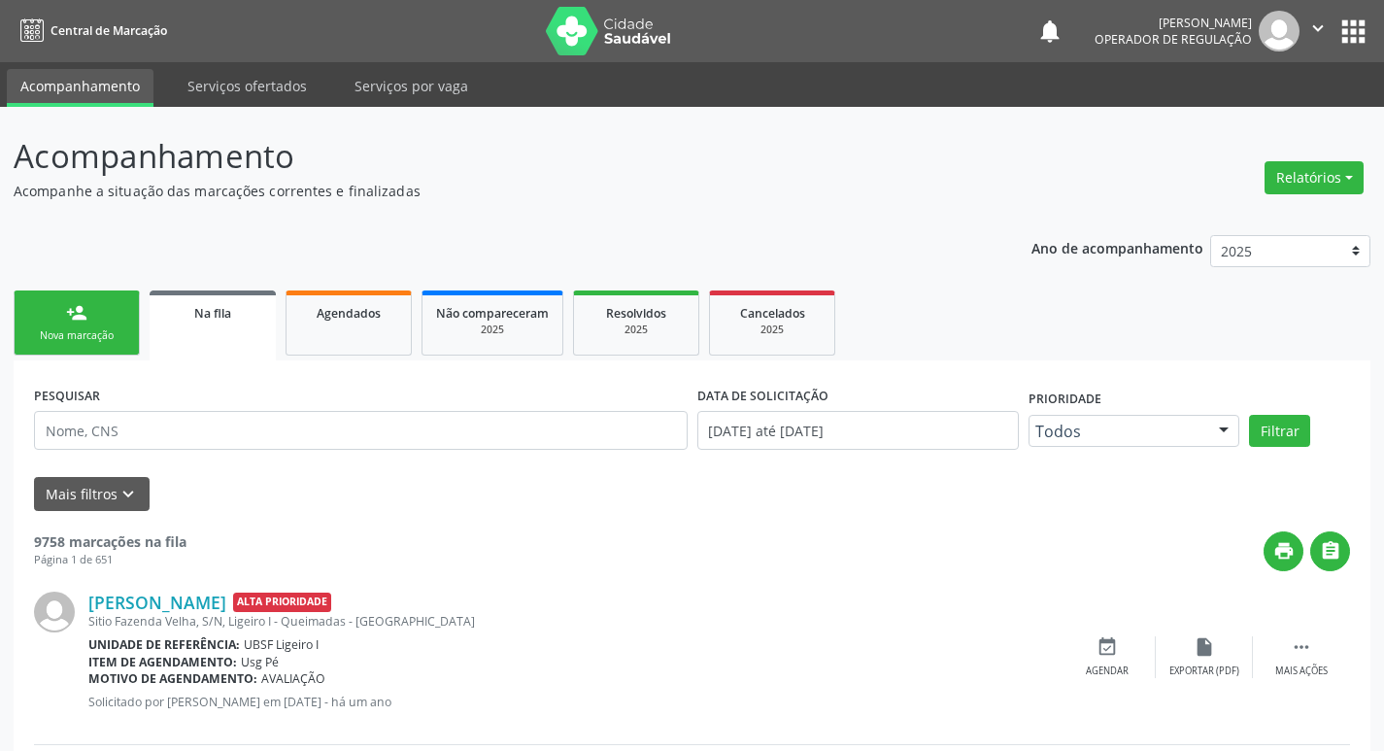
click at [178, 313] on div "Na fila" at bounding box center [212, 312] width 99 height 20
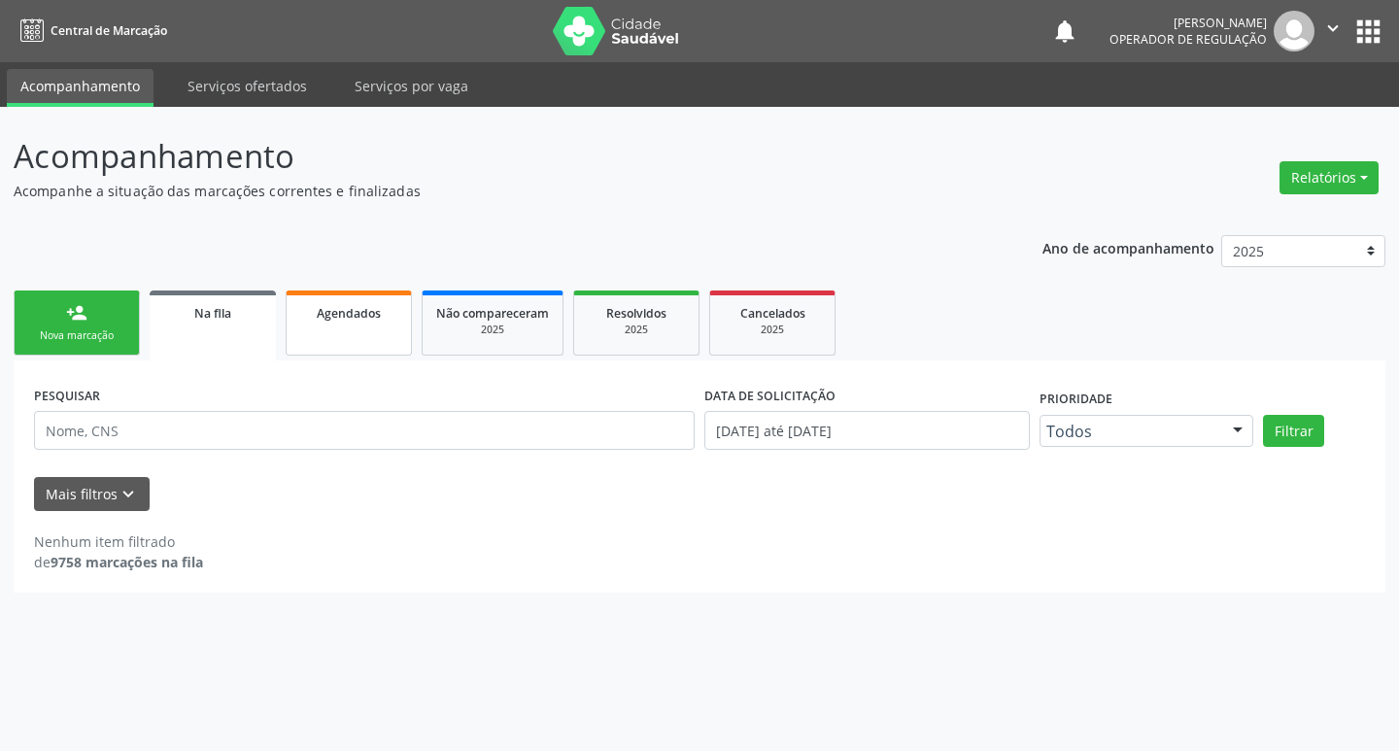
click at [359, 325] on link "Agendados" at bounding box center [349, 322] width 126 height 65
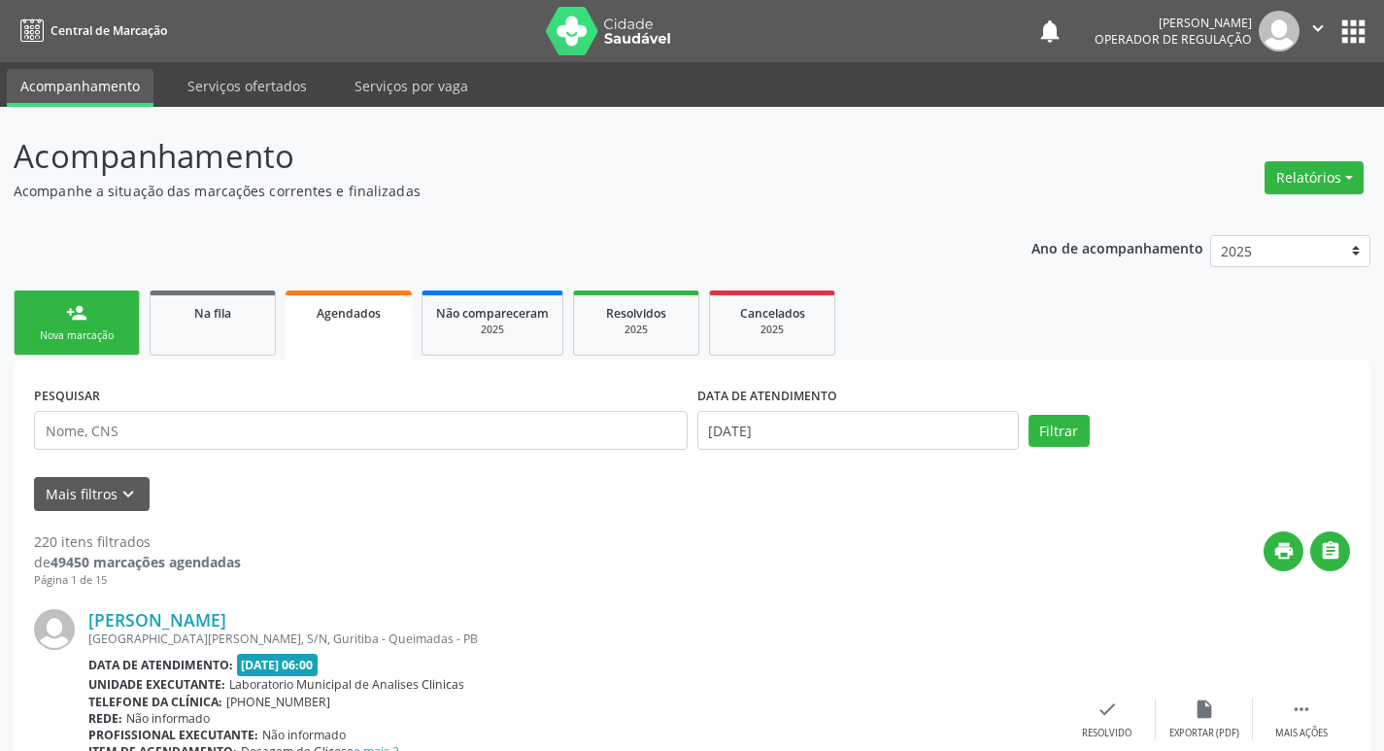
click at [46, 311] on link "person_add Nova marcação" at bounding box center [77, 322] width 126 height 65
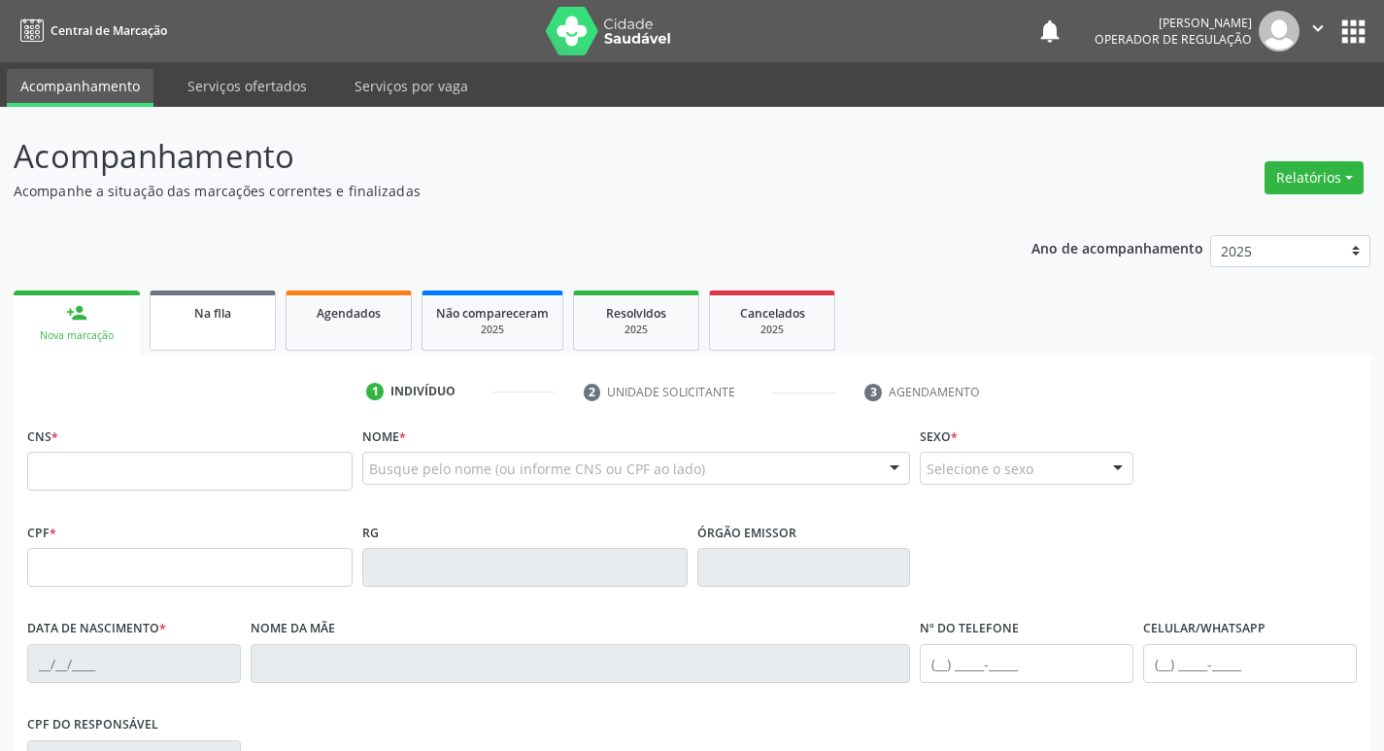
click at [226, 318] on span "Na fila" at bounding box center [212, 313] width 37 height 17
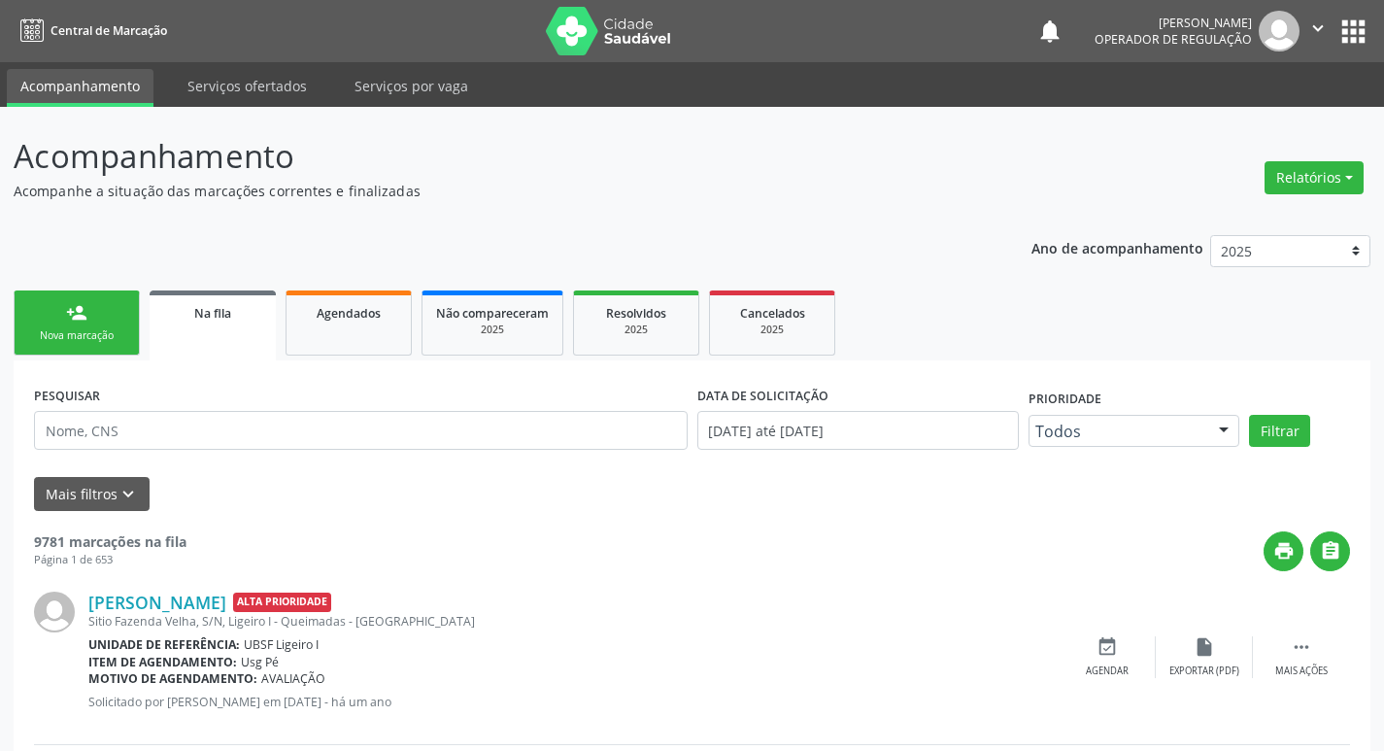
click at [210, 317] on span "Na fila" at bounding box center [212, 313] width 37 height 17
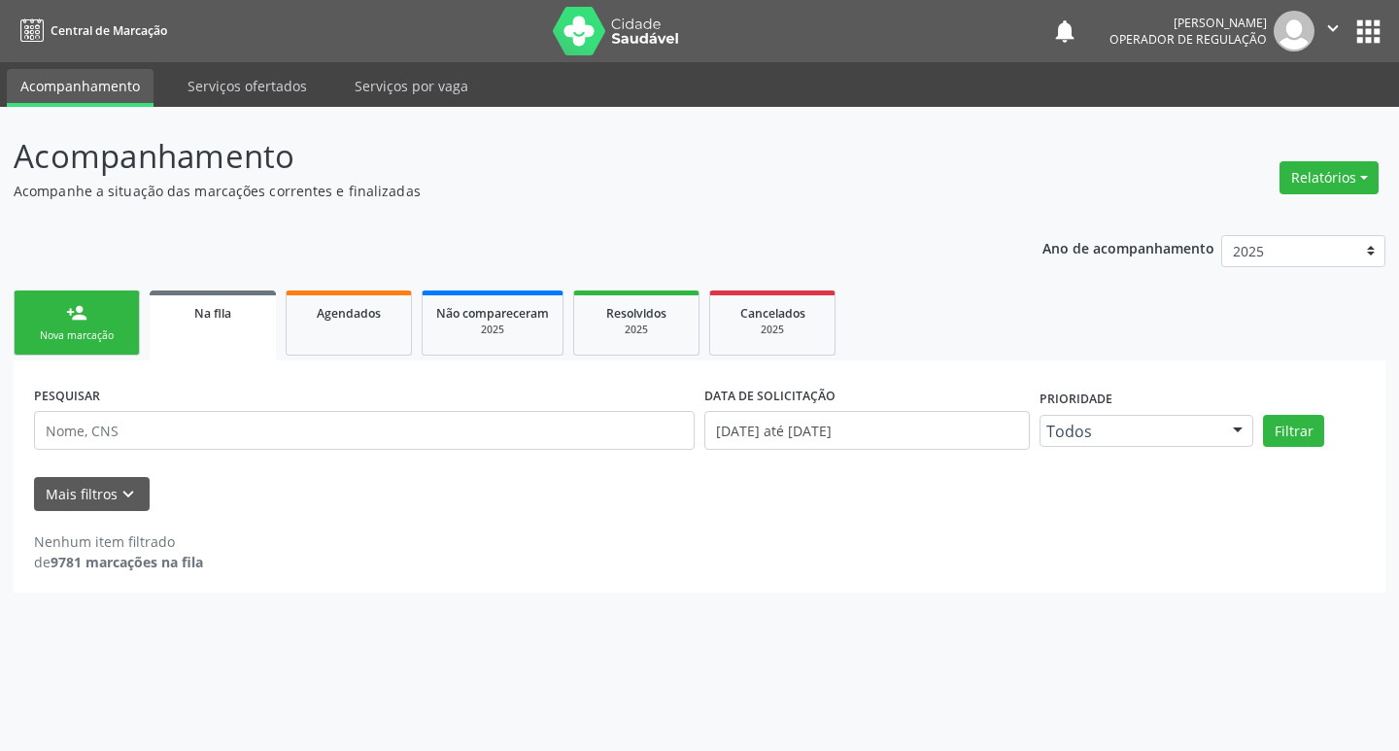
click at [17, 357] on ul "person_add Nova marcação Na fila Agendados Não compareceram 2025 Resolvidos 202…" at bounding box center [700, 323] width 1372 height 75
click at [46, 312] on link "person_add Nova marcação" at bounding box center [77, 322] width 126 height 65
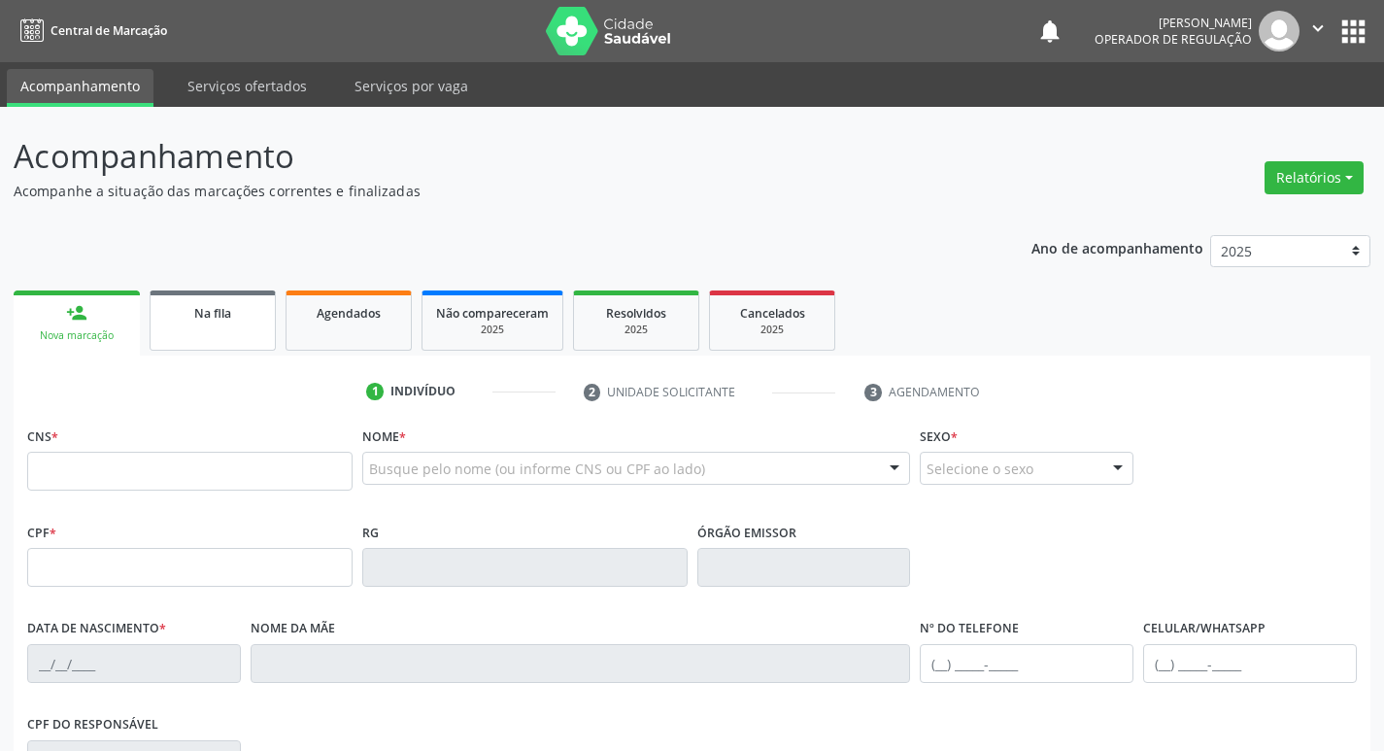
click at [201, 299] on link "Na fila" at bounding box center [213, 320] width 126 height 60
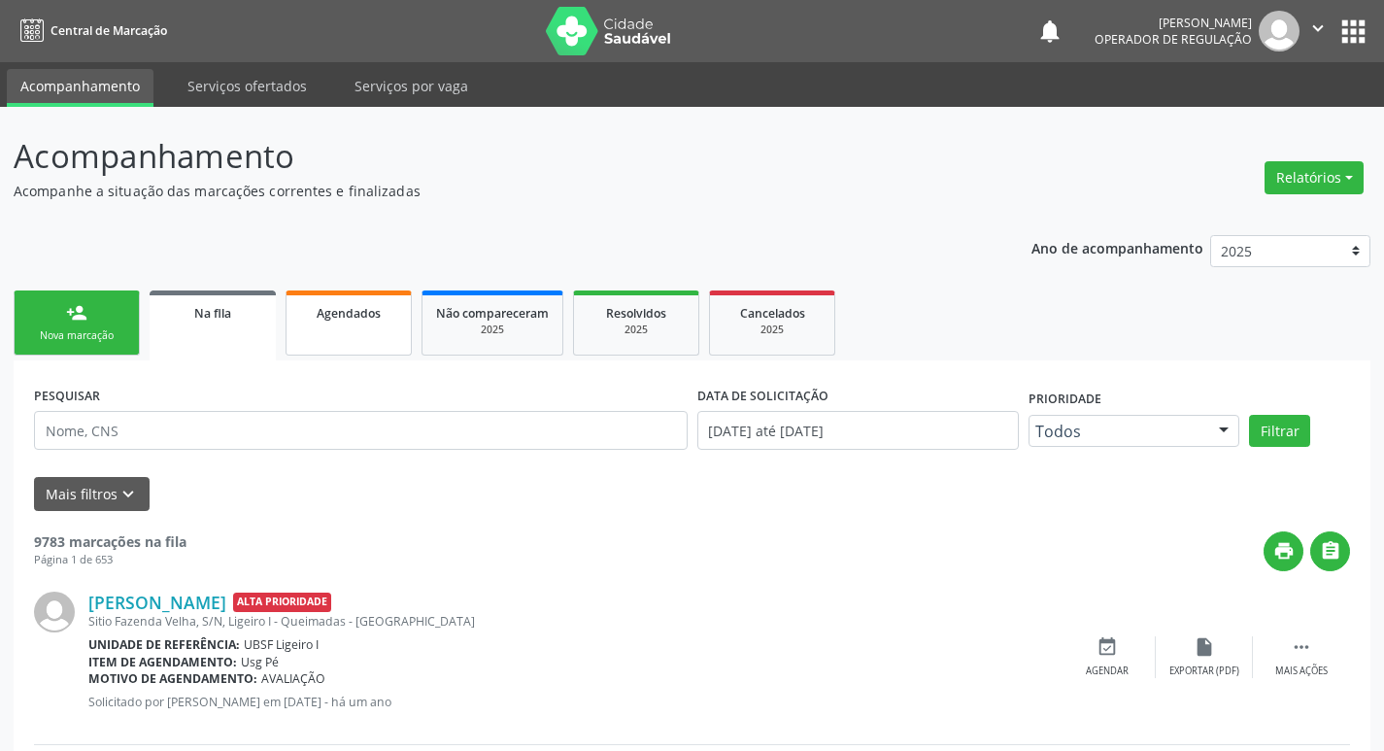
click at [338, 315] on span "Agendados" at bounding box center [349, 313] width 64 height 17
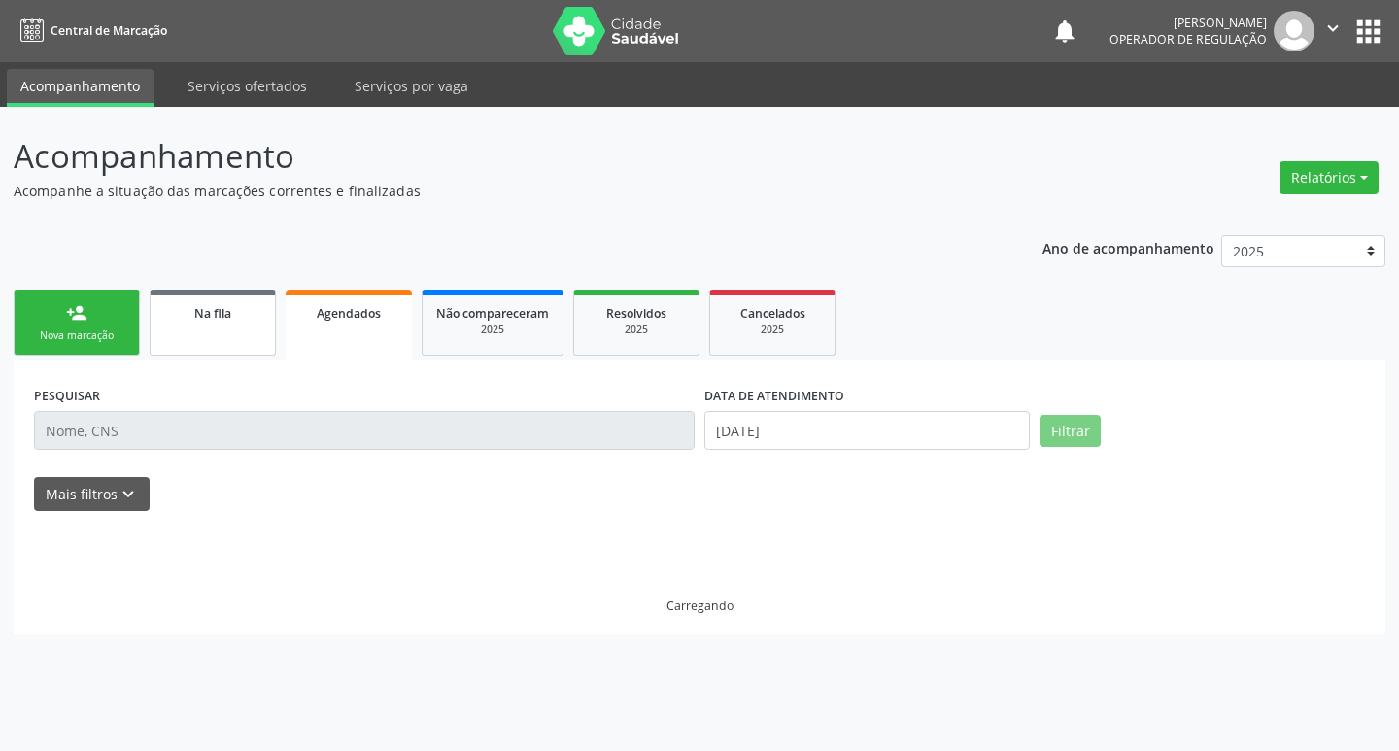
click at [207, 334] on link "Na fila" at bounding box center [213, 322] width 126 height 65
